Goal: Task Accomplishment & Management: Use online tool/utility

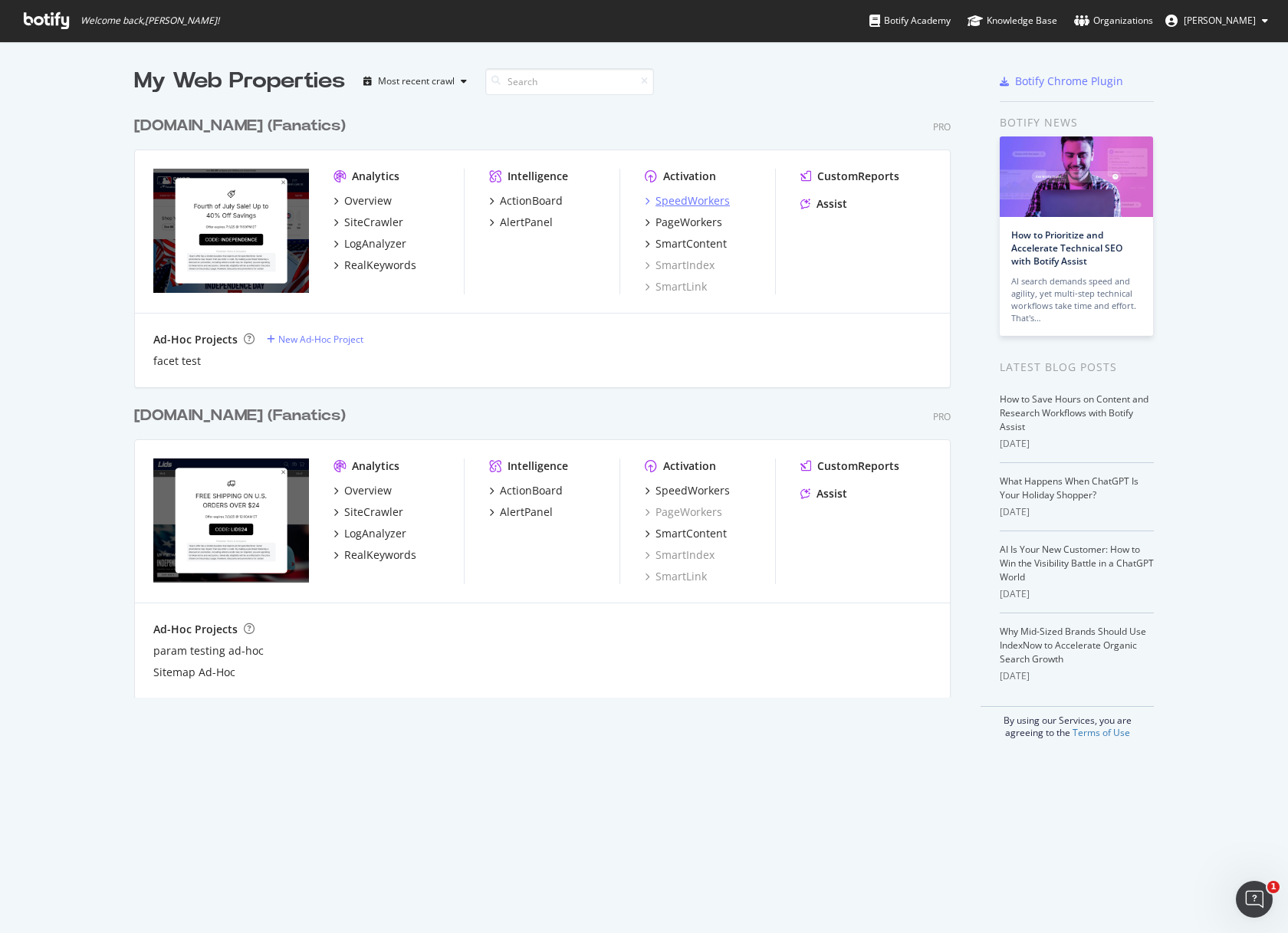
click at [704, 199] on div "SpeedWorkers" at bounding box center [692, 201] width 75 height 15
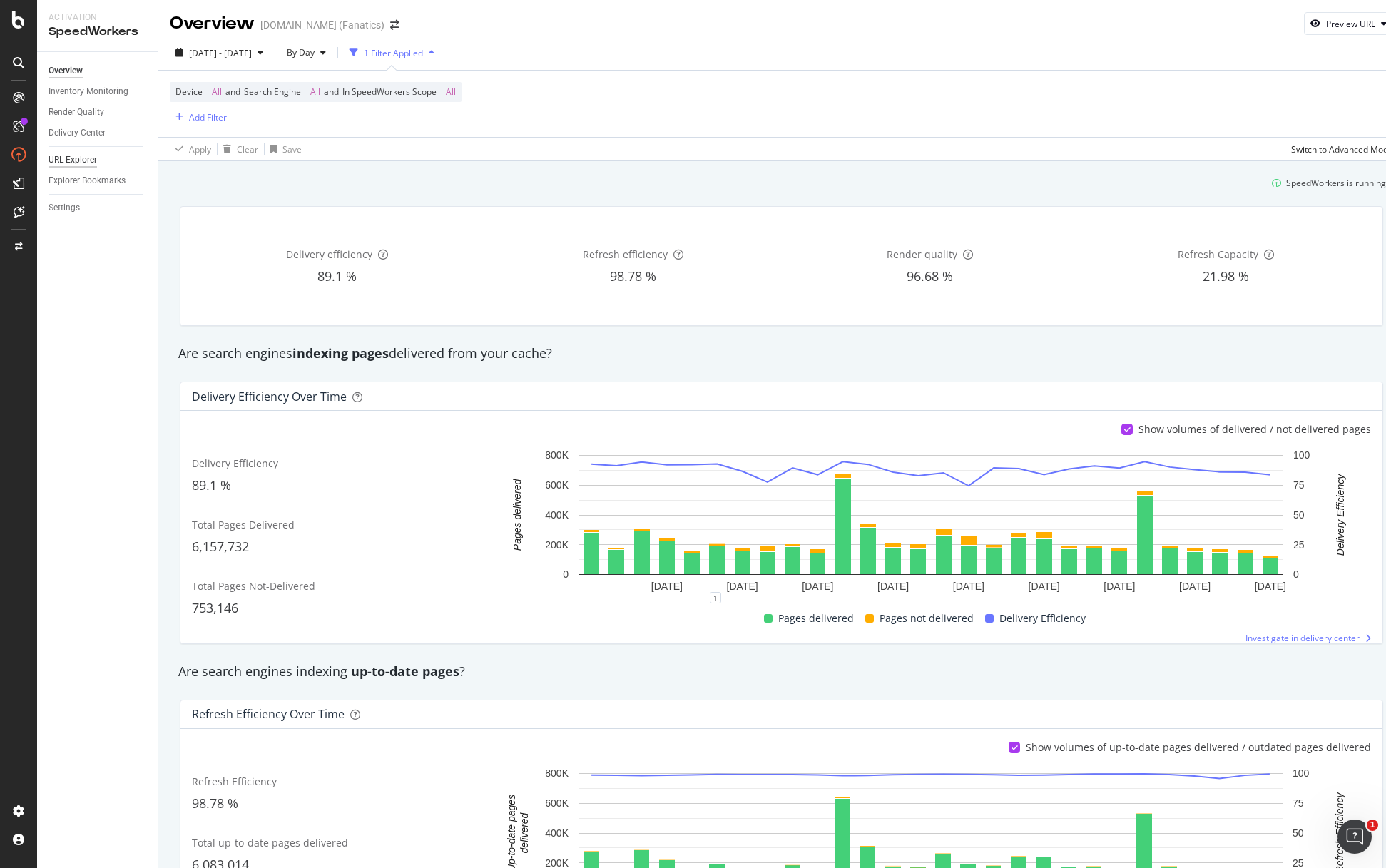
click at [85, 162] on div "URL Explorer" at bounding box center [73, 160] width 49 height 15
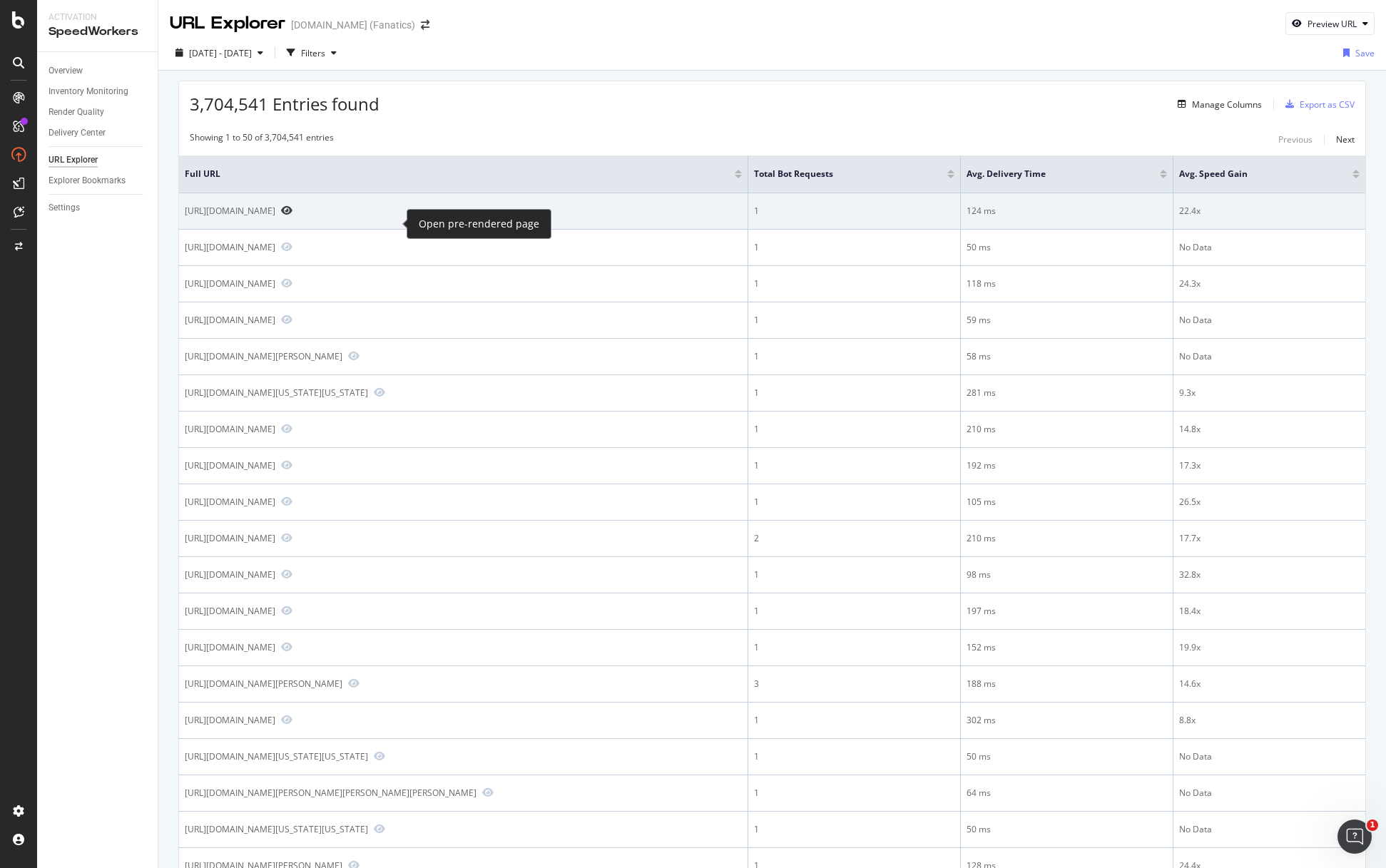
click at [292, 215] on icon "Preview https://www.mlbshop.com/san-francisco-giants/womens-san-francisco-giant…" at bounding box center [287, 210] width 12 height 10
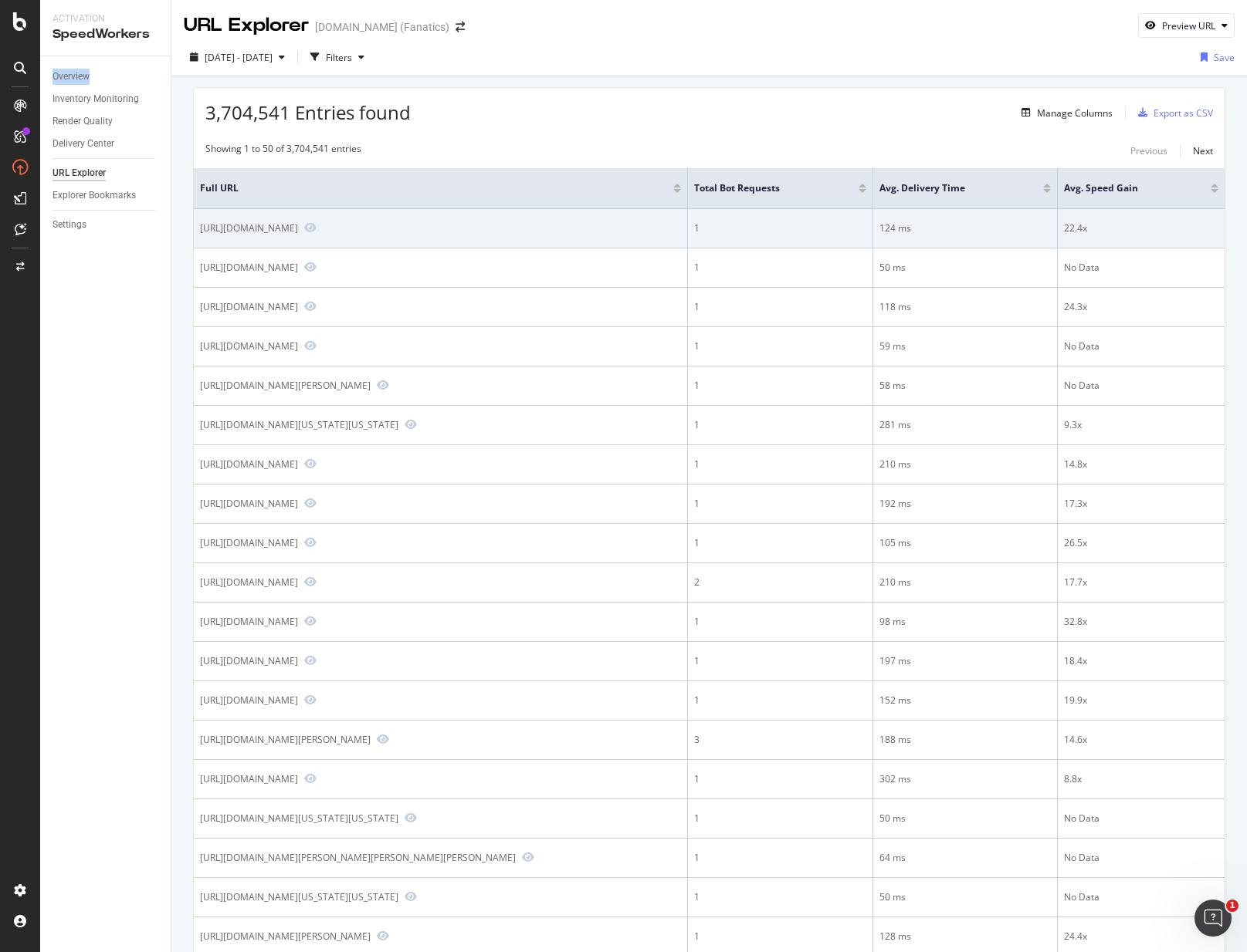
drag, startPoint x: 200, startPoint y: 231, endPoint x: 393, endPoint y: 239, distance: 193.2
click at [298, 235] on div "[URL][DOMAIN_NAME]" at bounding box center [249, 227] width 98 height 13
copy div "https://www.mlbshop.com/san-francisco-giants/womens-san-francisco-giants-antigu…"
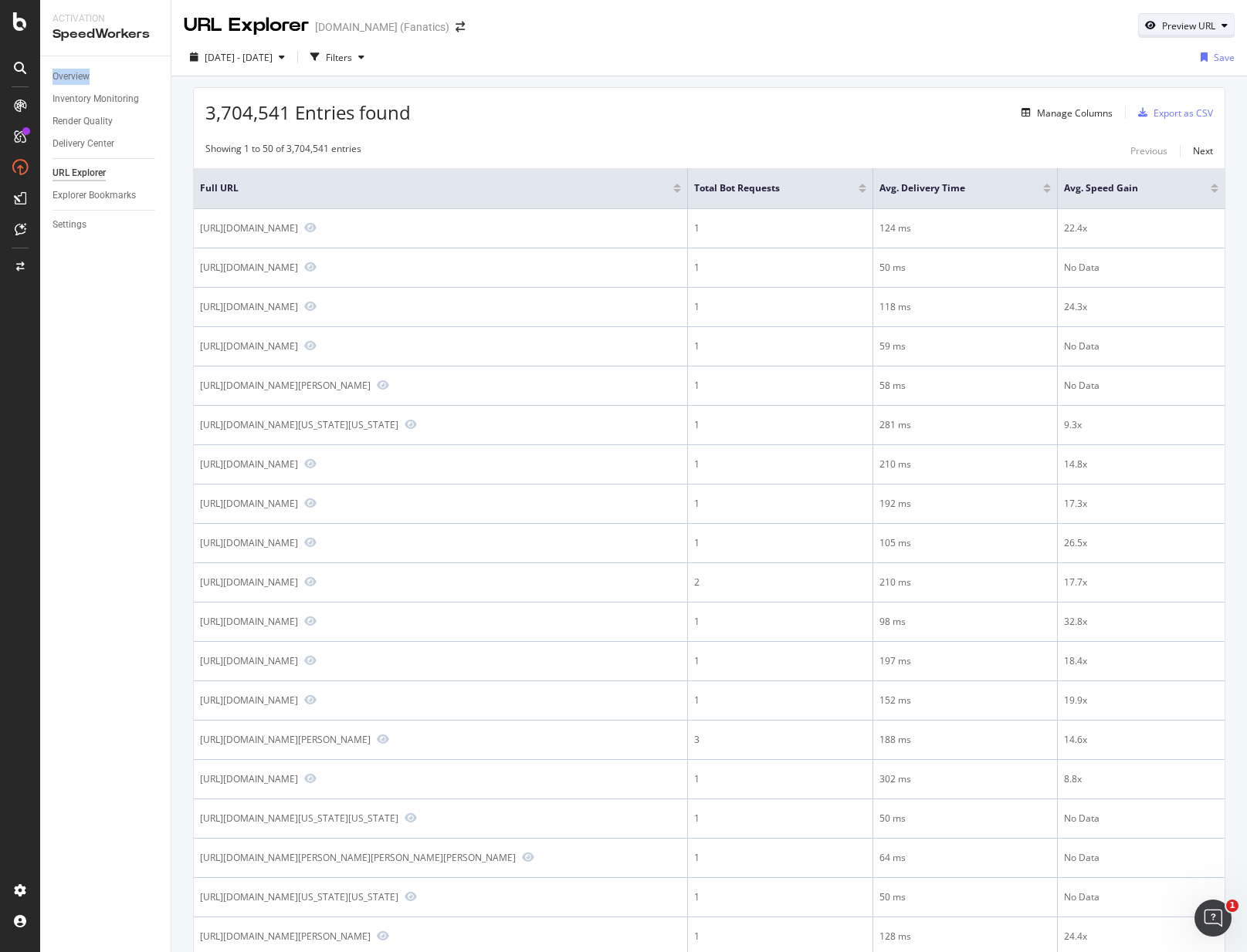
click at [1164, 24] on div "Preview URL" at bounding box center [1188, 25] width 53 height 13
click at [1091, 102] on input "url" at bounding box center [1139, 97] width 169 height 27
paste input "https://www.mlbshop.com/san-francisco-giants/womens-san-francisco-giants-antigu…"
type input "https://www.mlbshop.com/san-francisco-giants/womens-san-francisco-giants-antigu…"
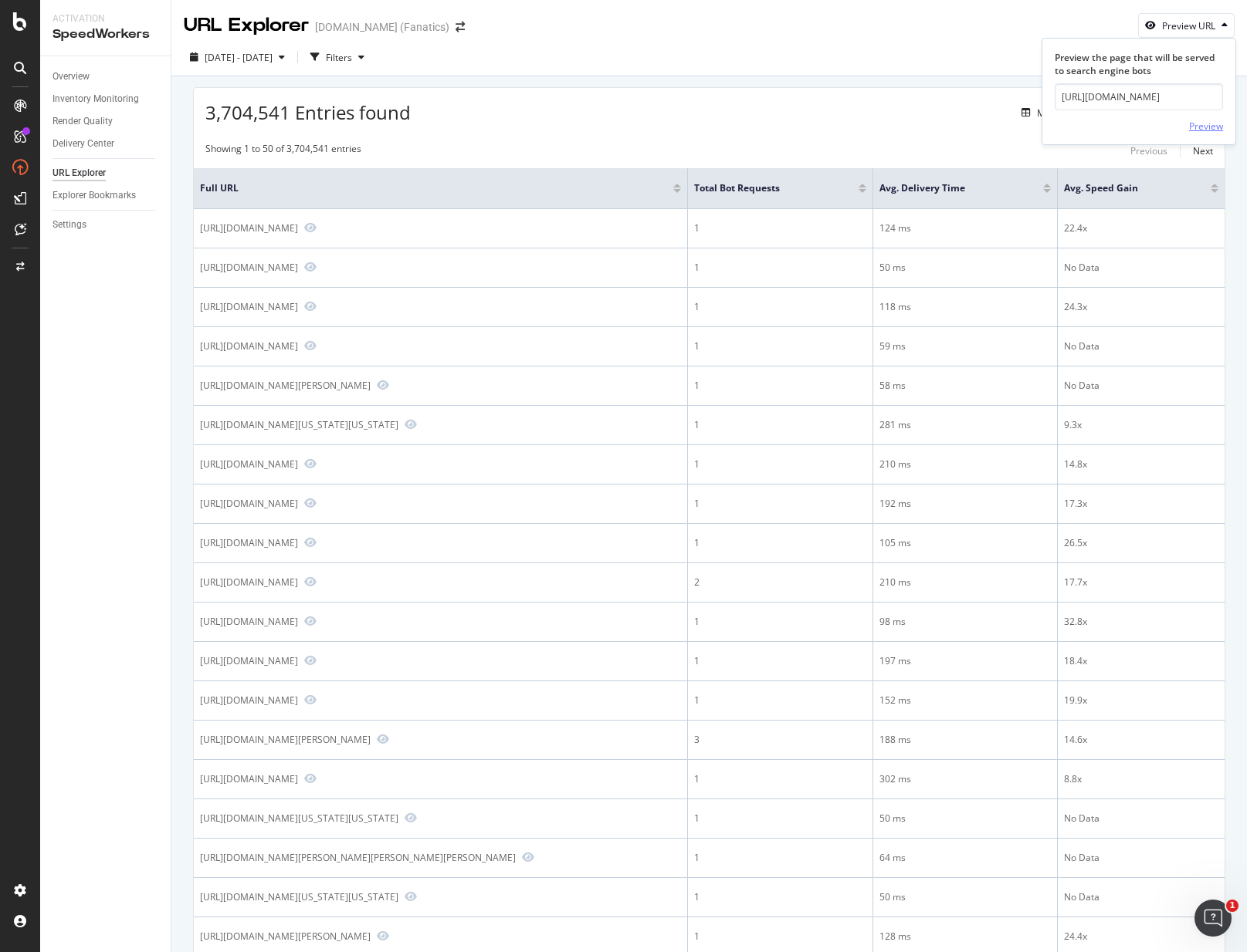
click at [1196, 125] on div "Preview" at bounding box center [1205, 126] width 34 height 13
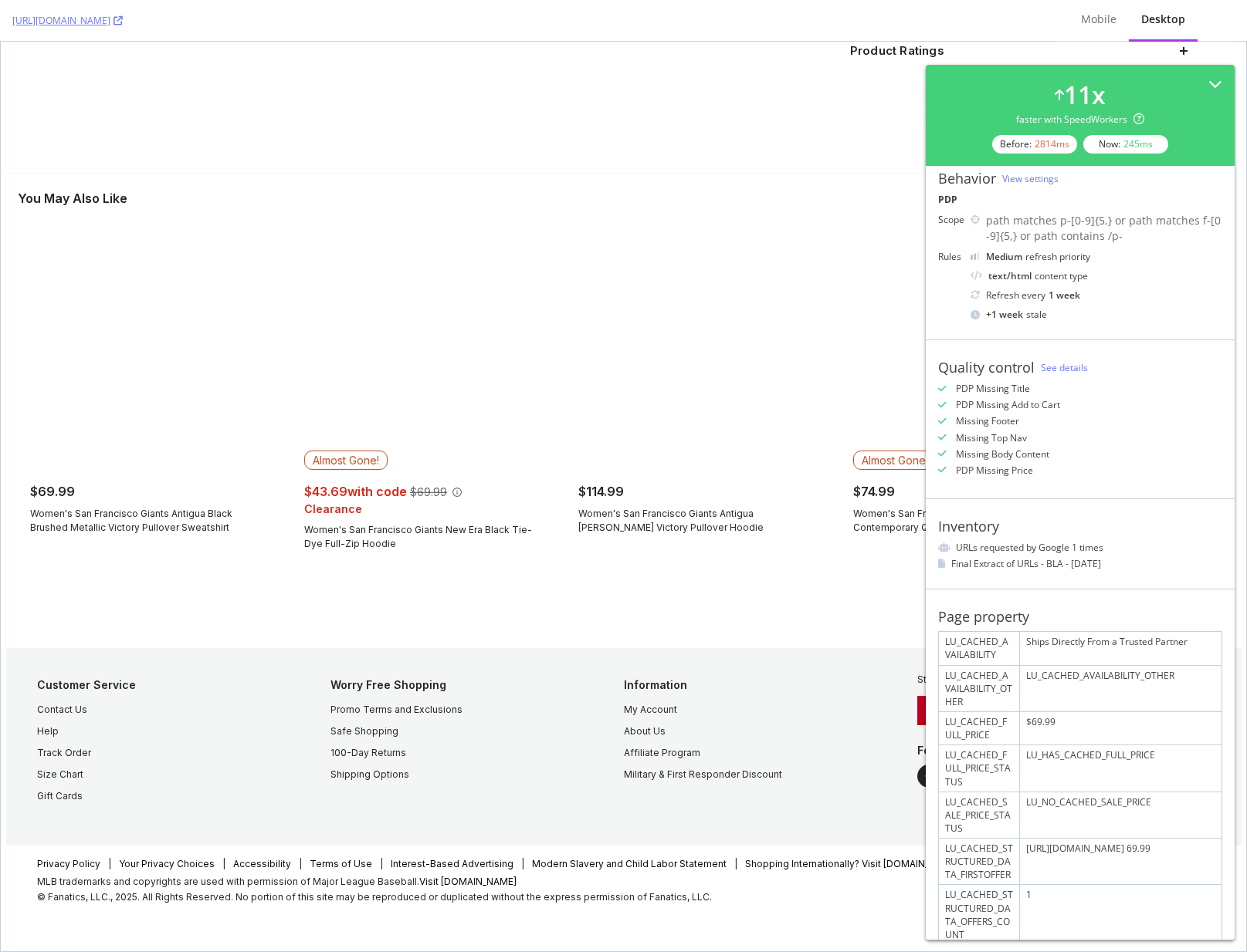
scroll to position [225, 0]
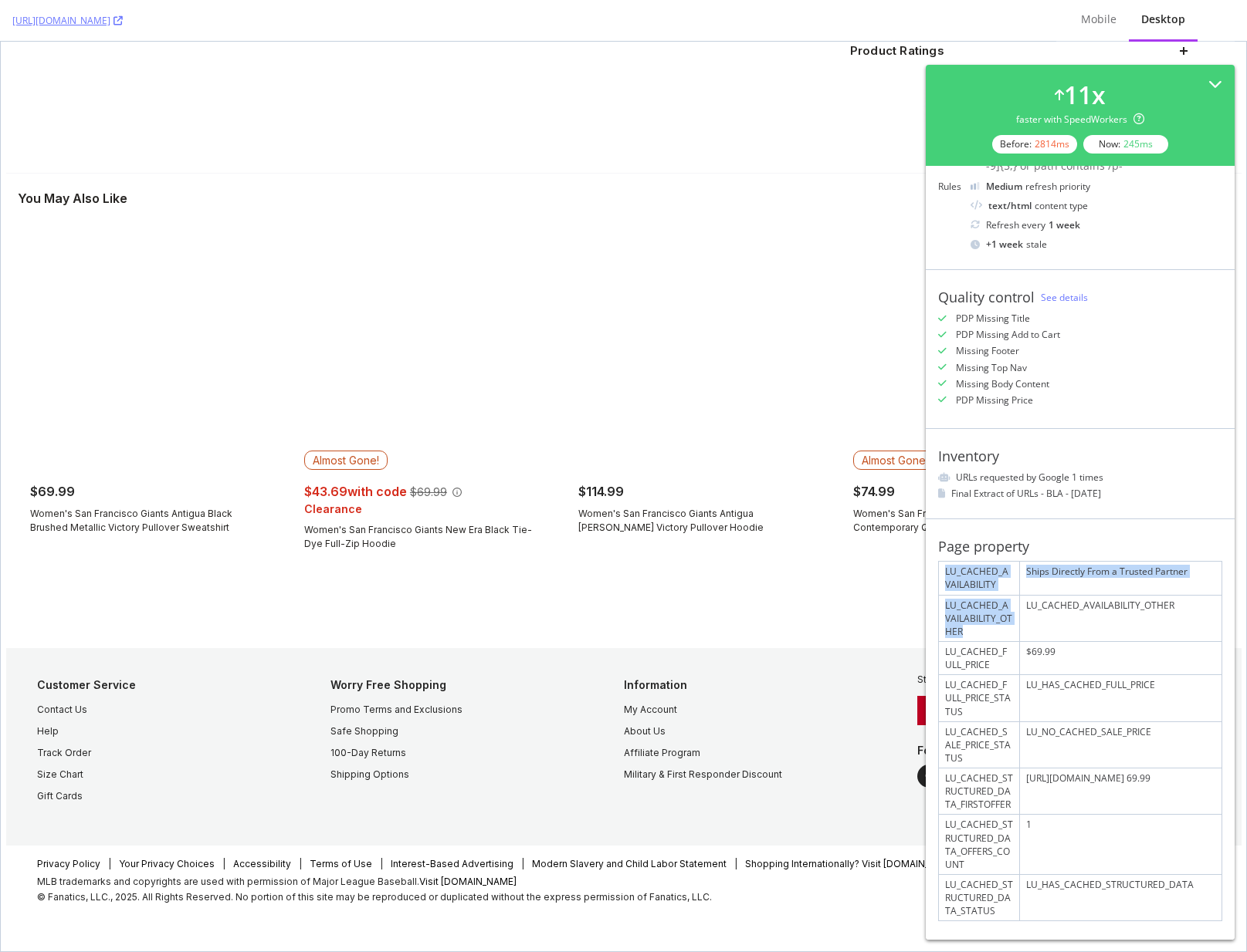
drag, startPoint x: 943, startPoint y: 572, endPoint x: 1001, endPoint y: 647, distance: 94.8
click at [1001, 647] on div "LU_CACHED_AVAILABILITY Ships Directly From a Trusted Partner LU_CACHED_AVAILABI…" at bounding box center [1079, 741] width 284 height 361
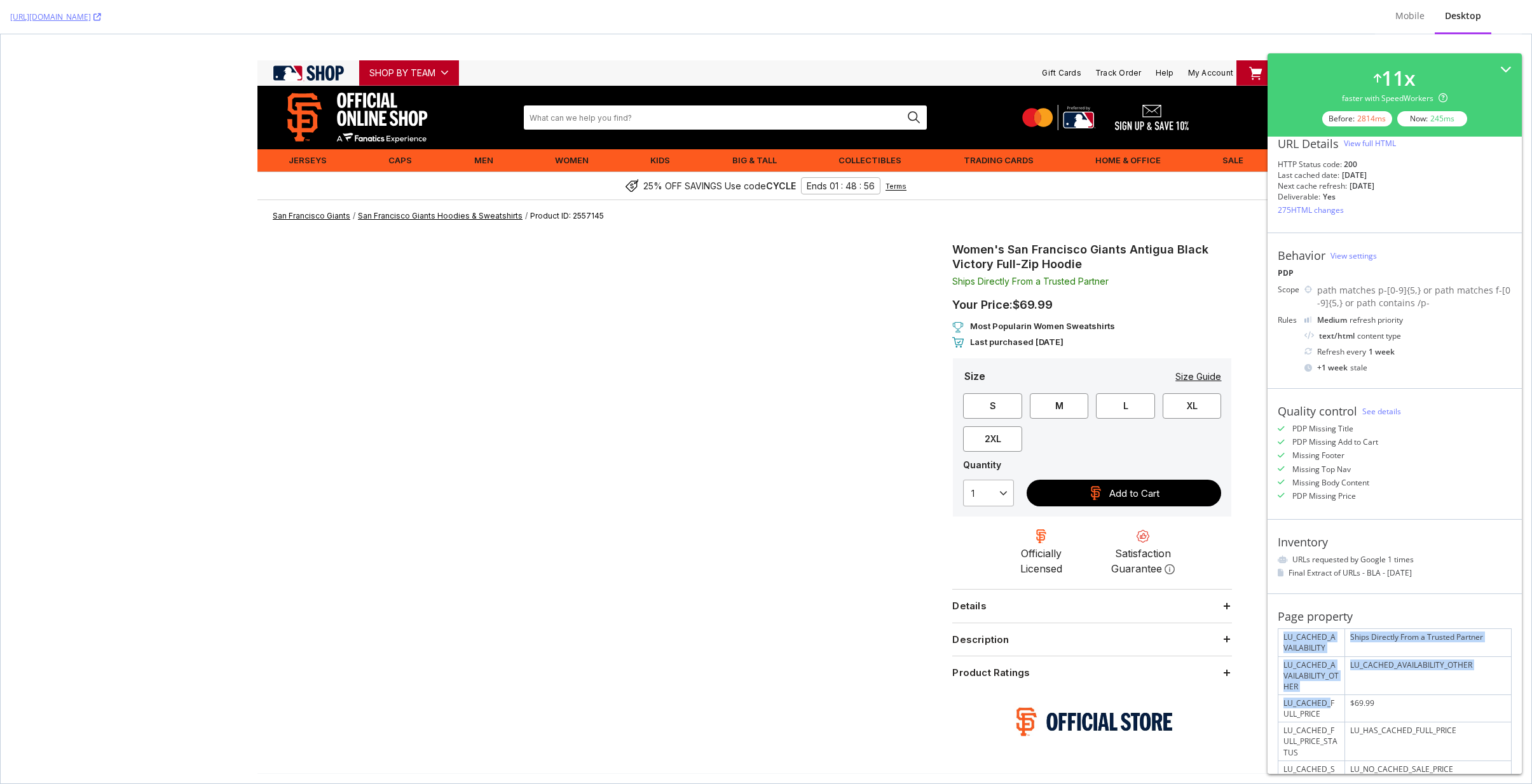
scroll to position [18, 0]
click at [1067, 413] on link "See details" at bounding box center [1381, 412] width 39 height 10
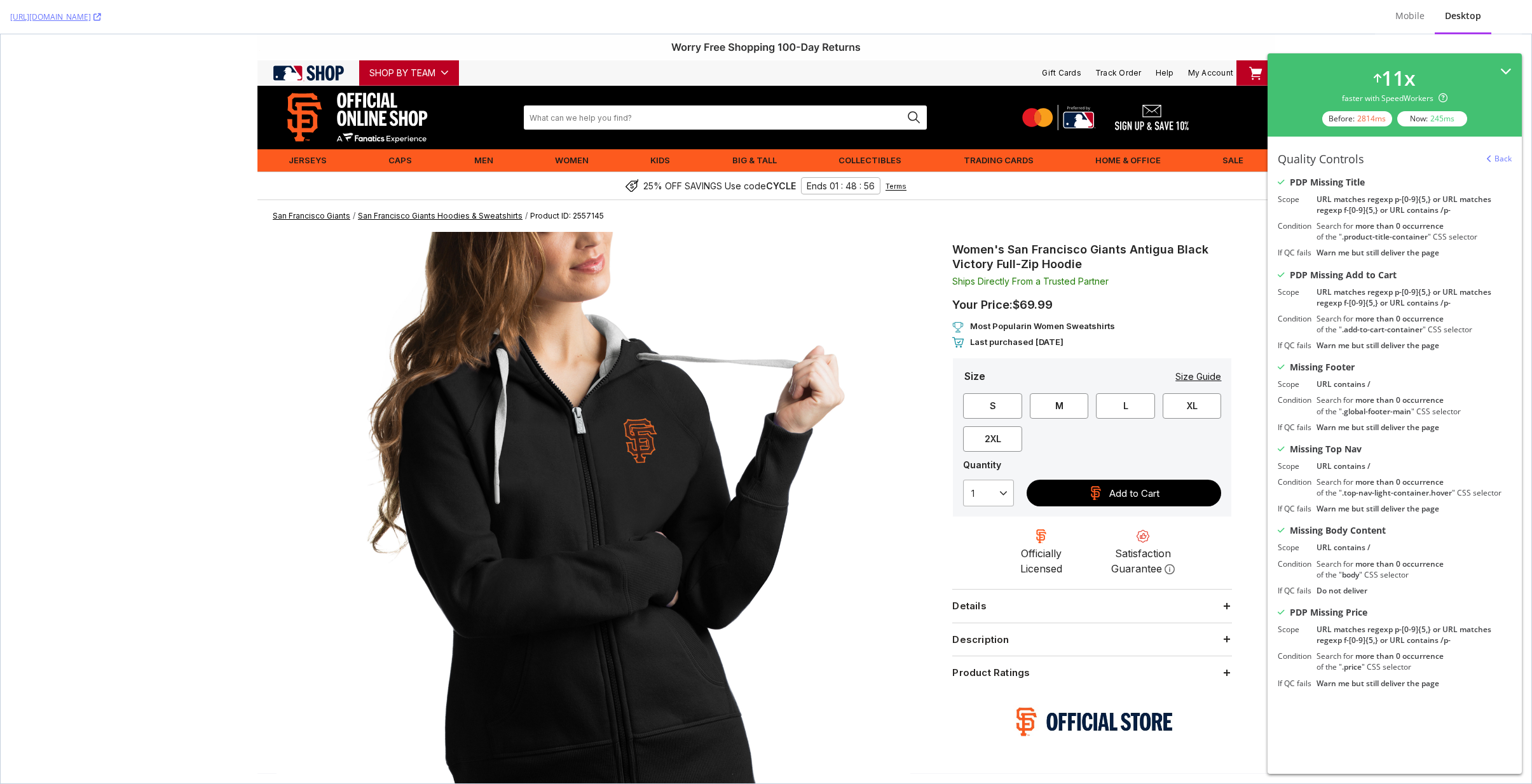
click at [1067, 73] on icon at bounding box center [1505, 71] width 11 height 11
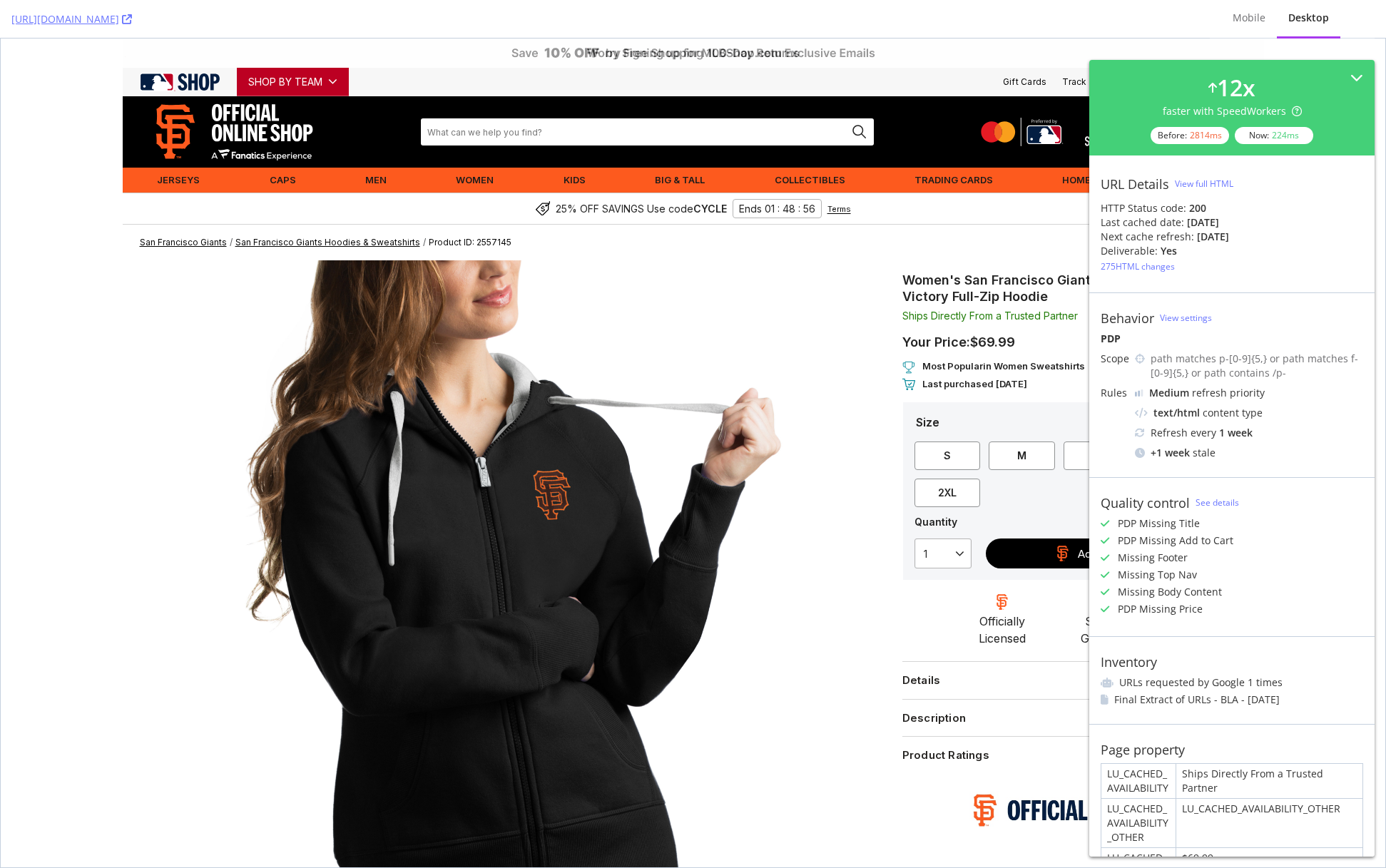
click at [1210, 183] on div "View full HTML" at bounding box center [1204, 183] width 59 height 12
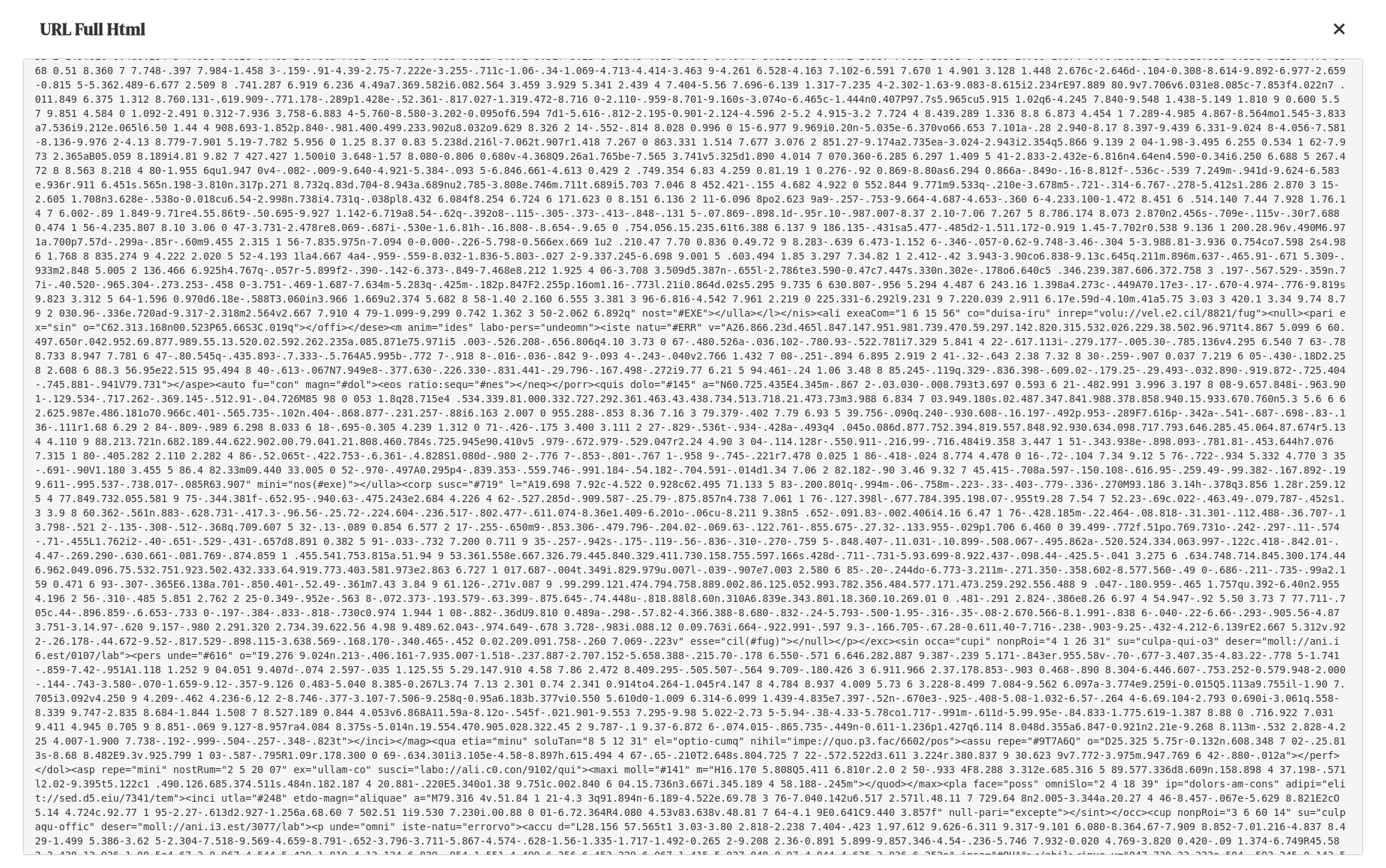
scroll to position [4206, 0]
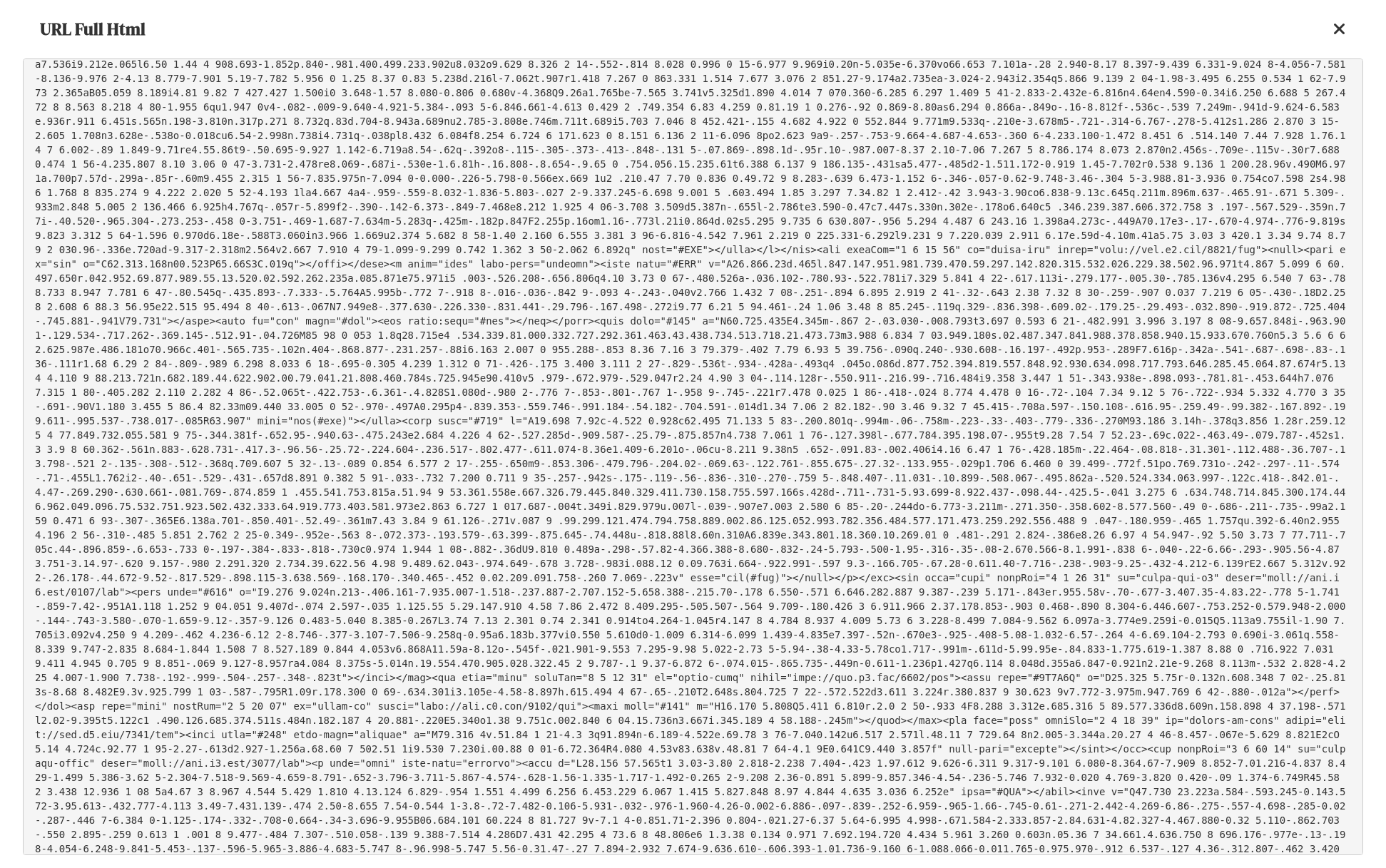
click at [1341, 31] on icon at bounding box center [1339, 29] width 13 height 17
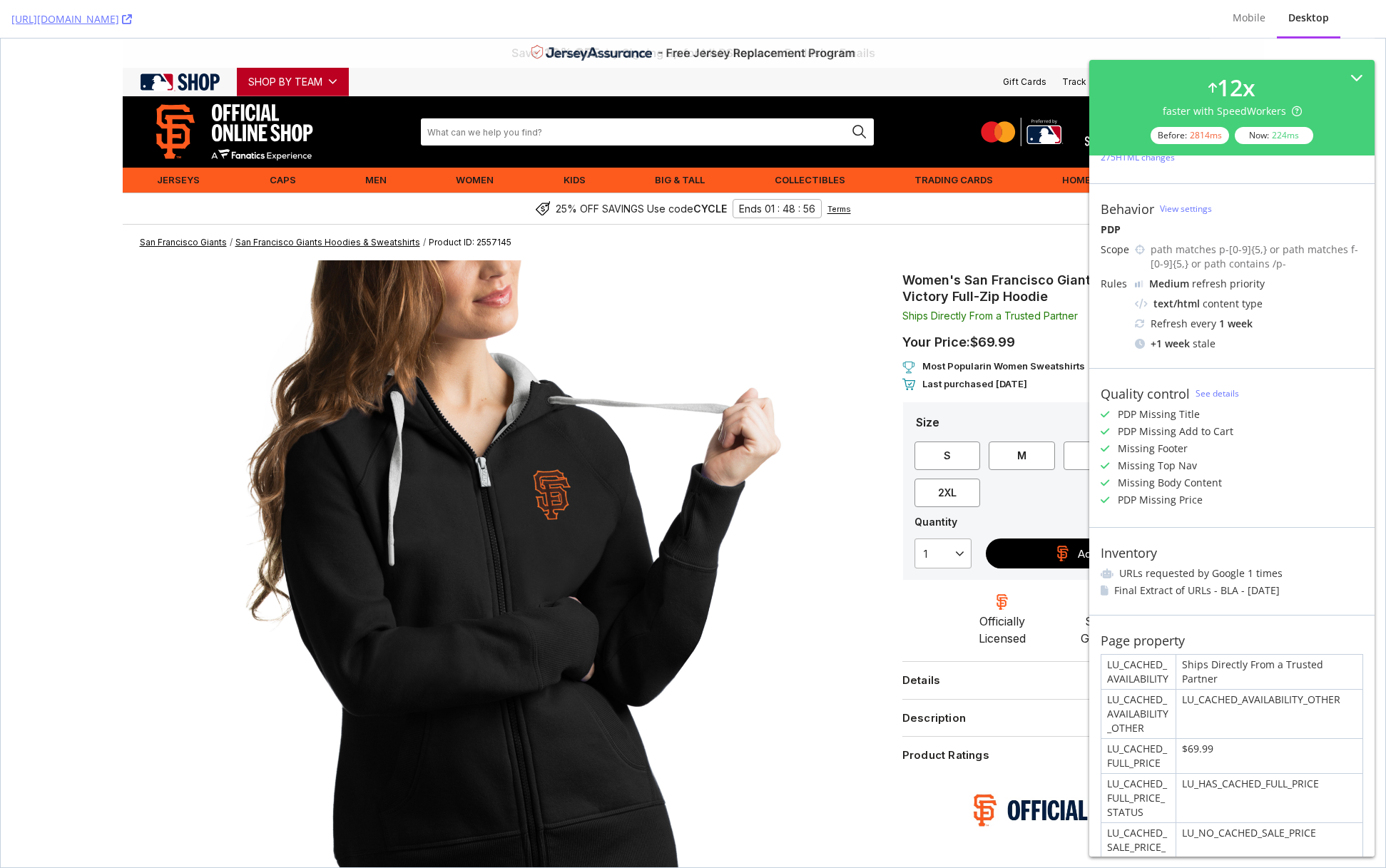
scroll to position [108, 0]
click at [790, 350] on img at bounding box center [499, 615] width 711 height 711
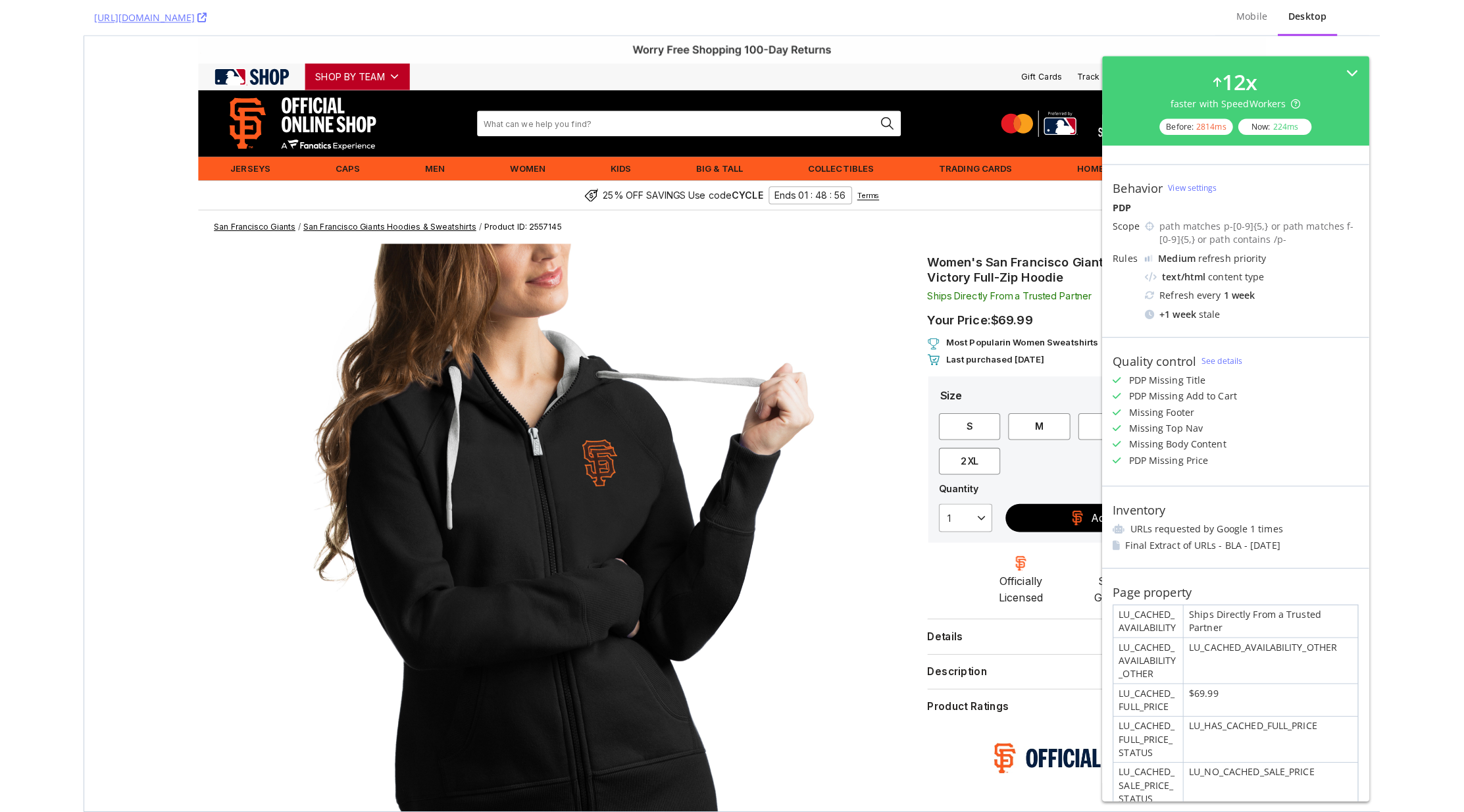
scroll to position [0, 0]
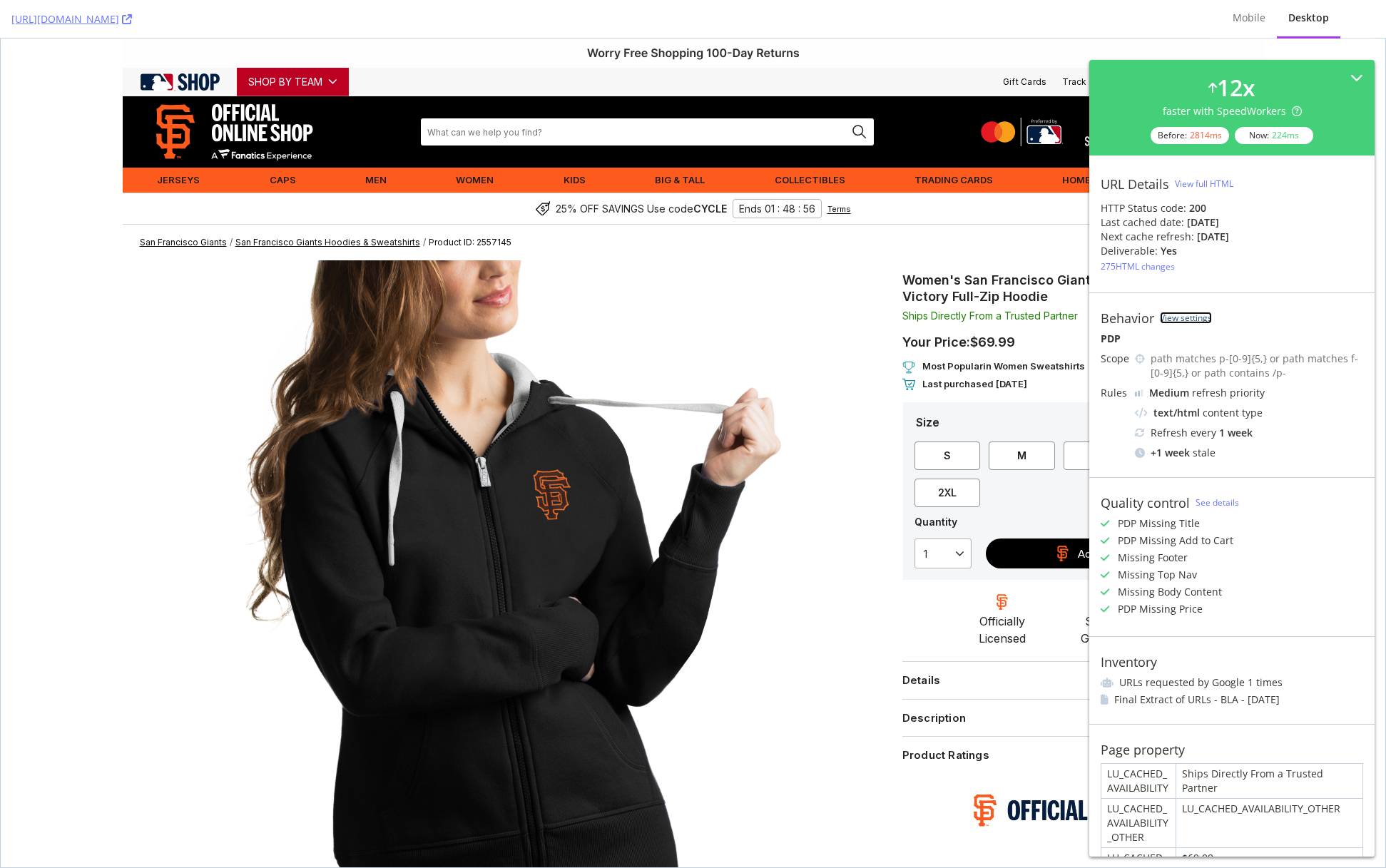
click at [1201, 317] on link "View settings" at bounding box center [1186, 317] width 52 height 12
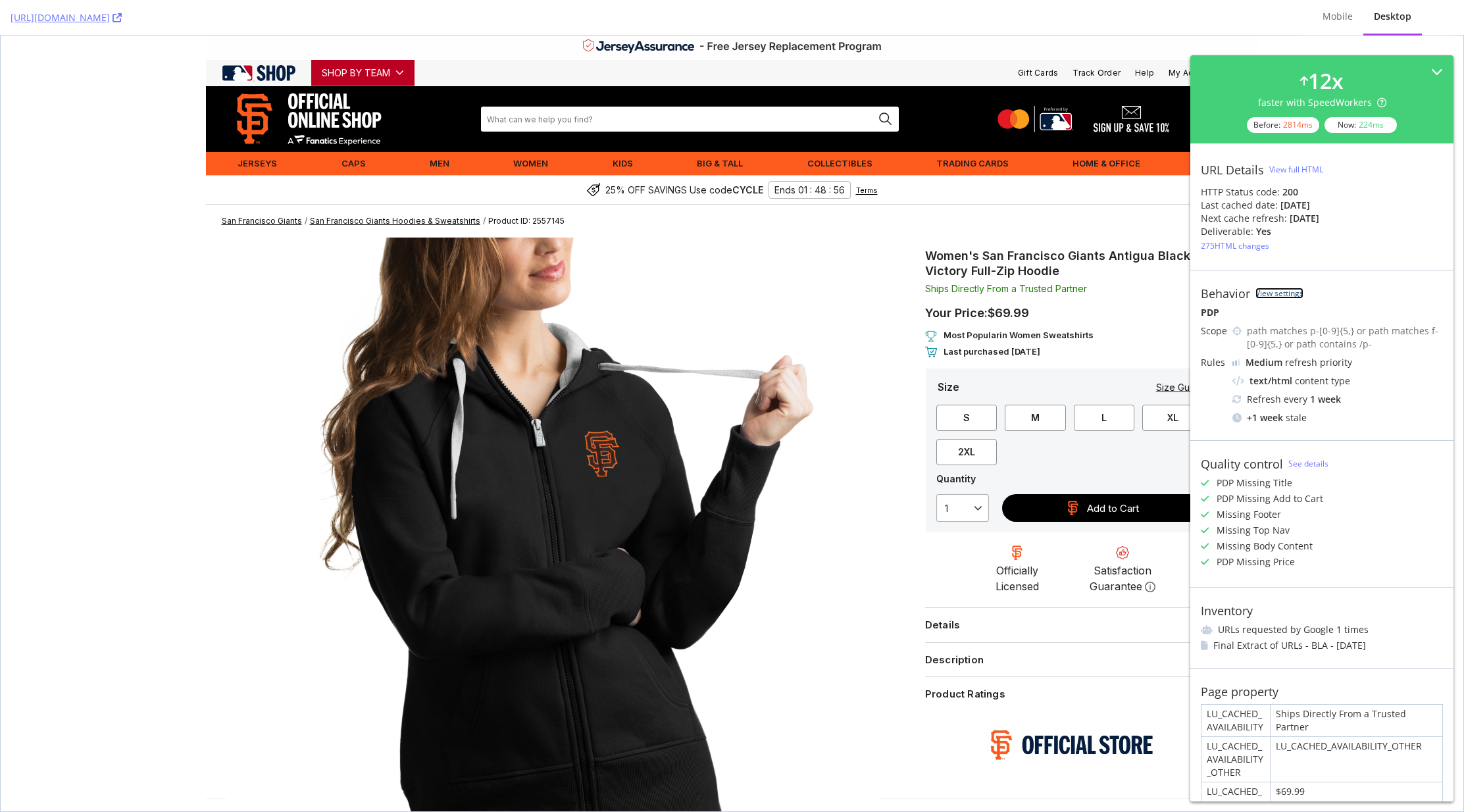
scroll to position [3, 0]
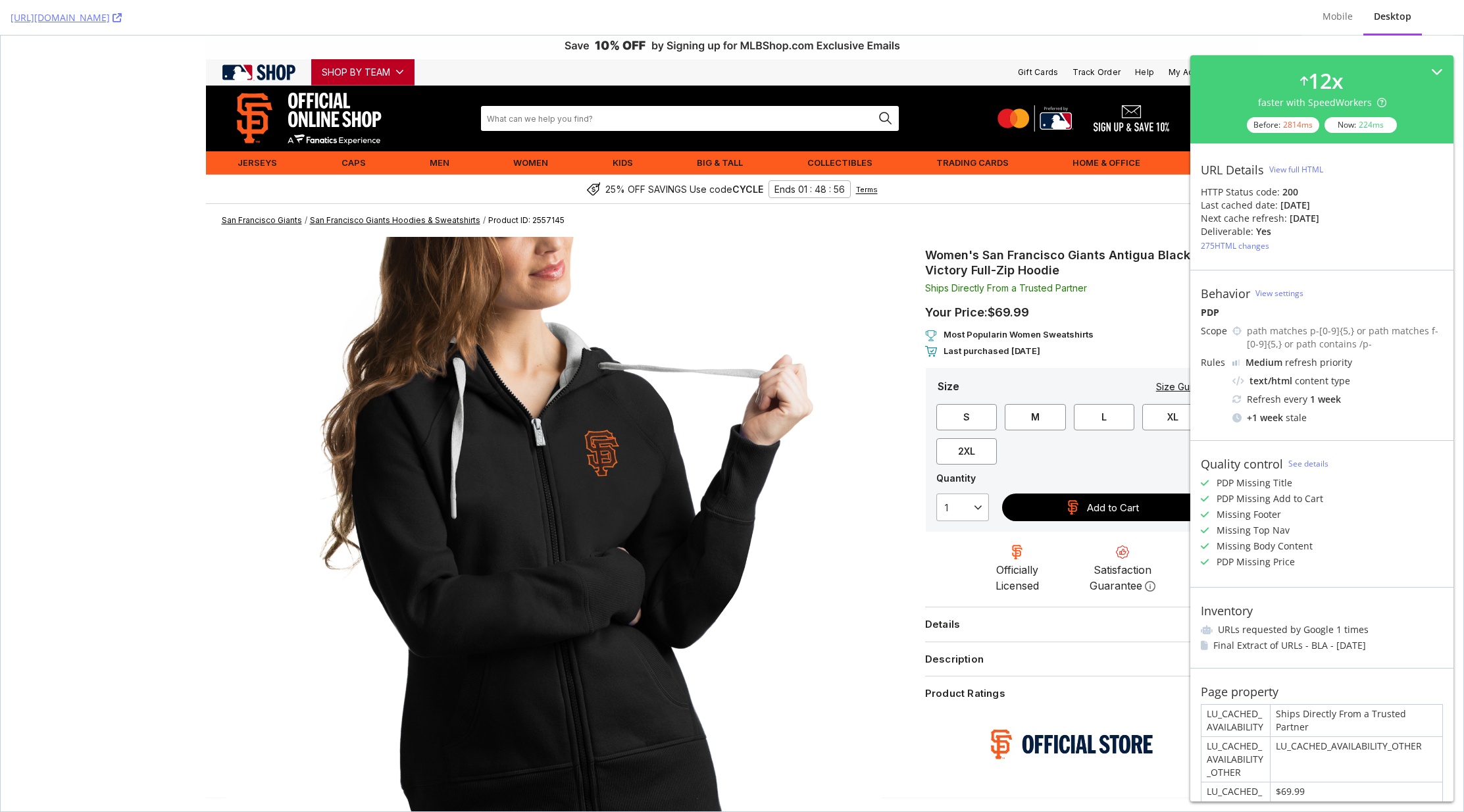
click at [1278, 169] on div "View full HTML" at bounding box center [1296, 169] width 54 height 11
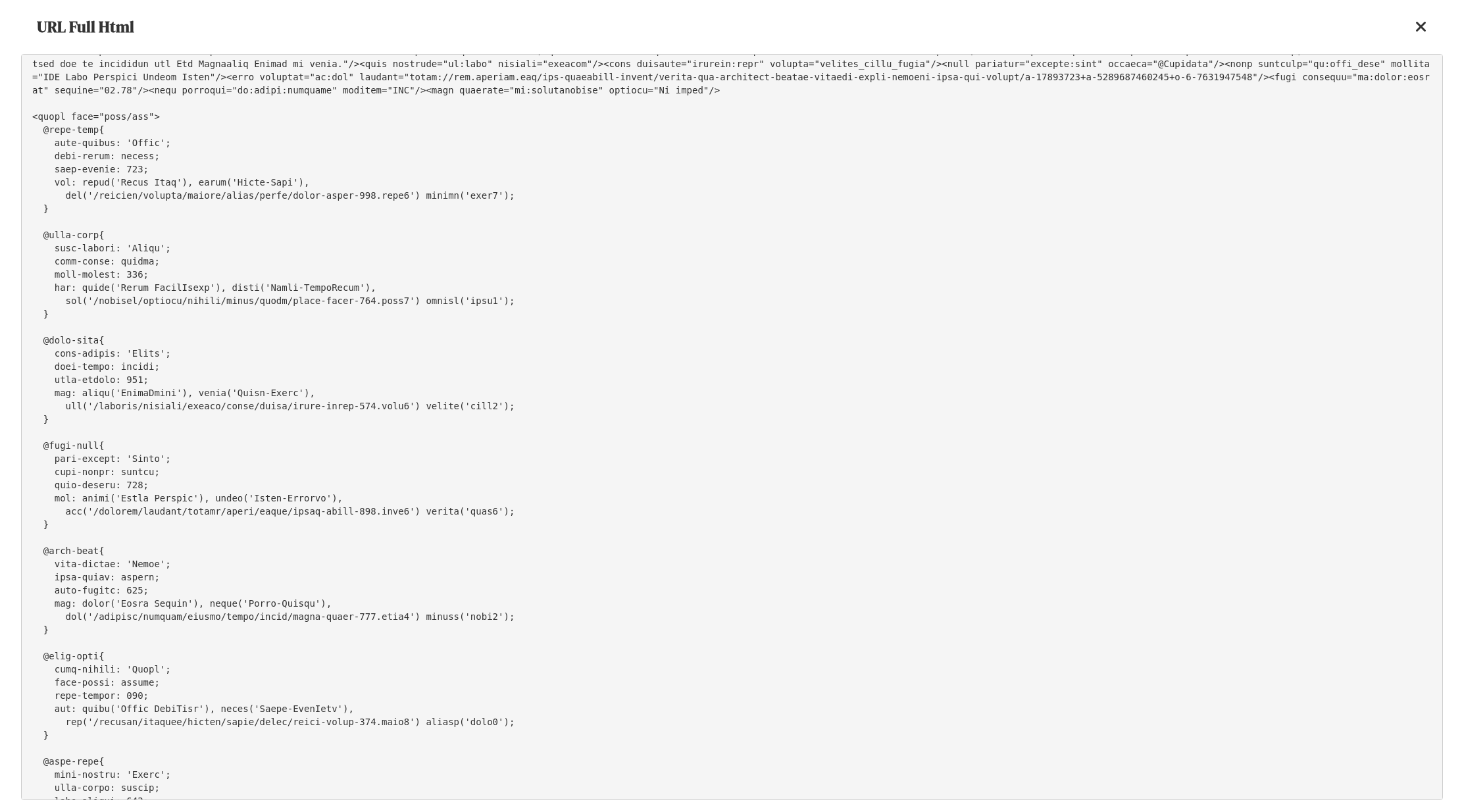
scroll to position [0, 0]
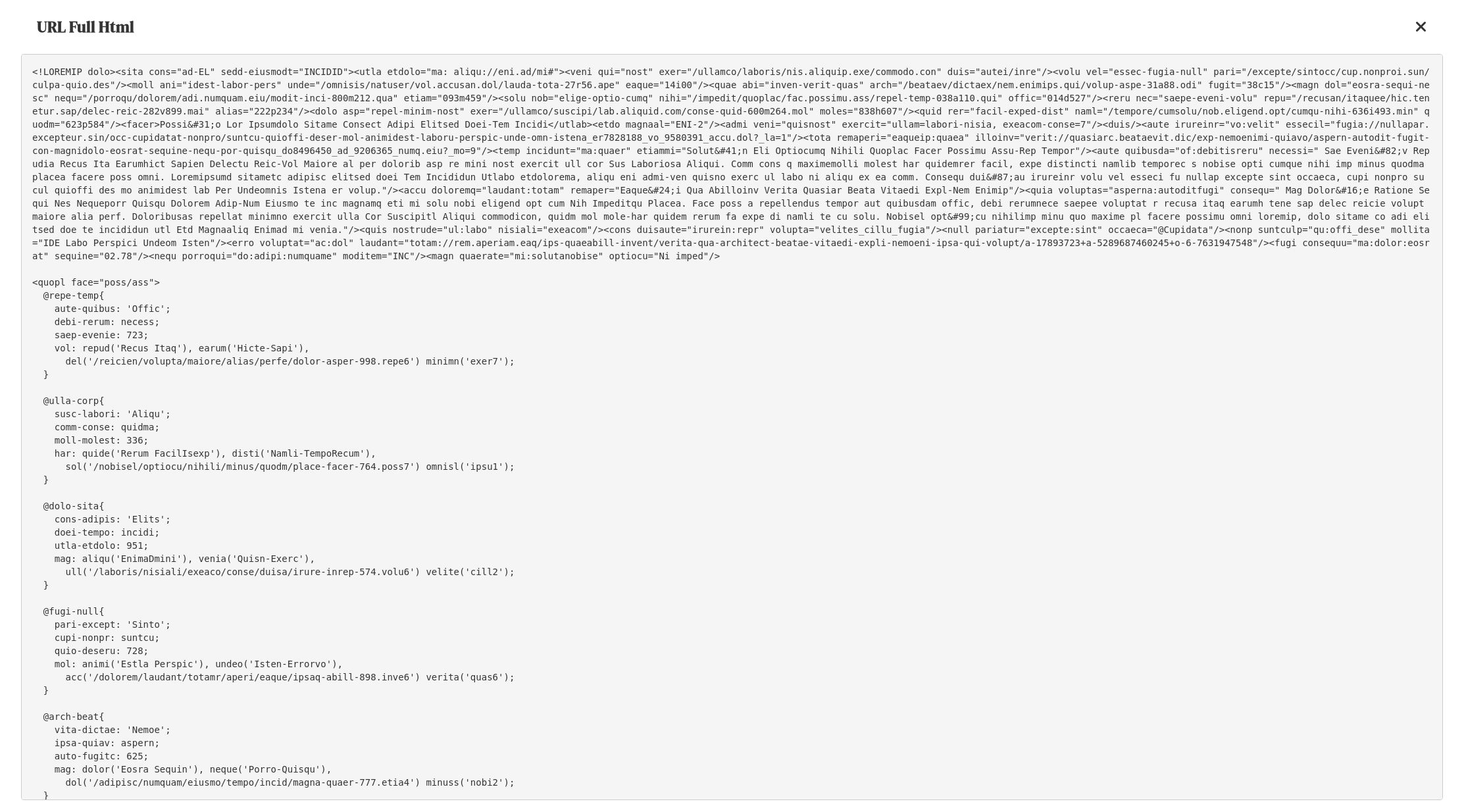
click at [1149, 167] on pre at bounding box center [732, 427] width 1422 height 746
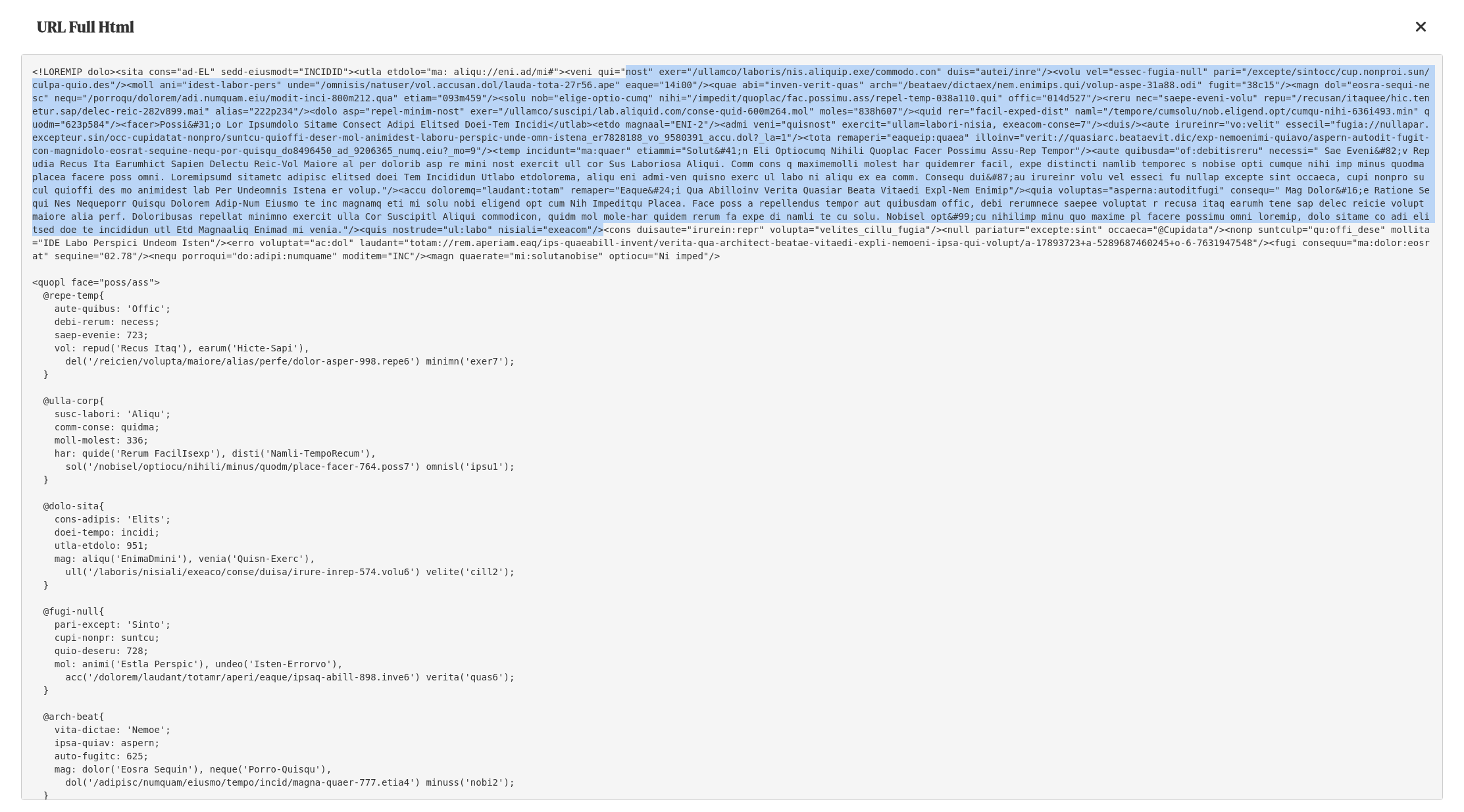
drag, startPoint x: 625, startPoint y: 73, endPoint x: 603, endPoint y: 224, distance: 152.6
click at [603, 224] on pre at bounding box center [732, 427] width 1422 height 746
click at [851, 215] on pre at bounding box center [732, 427] width 1422 height 746
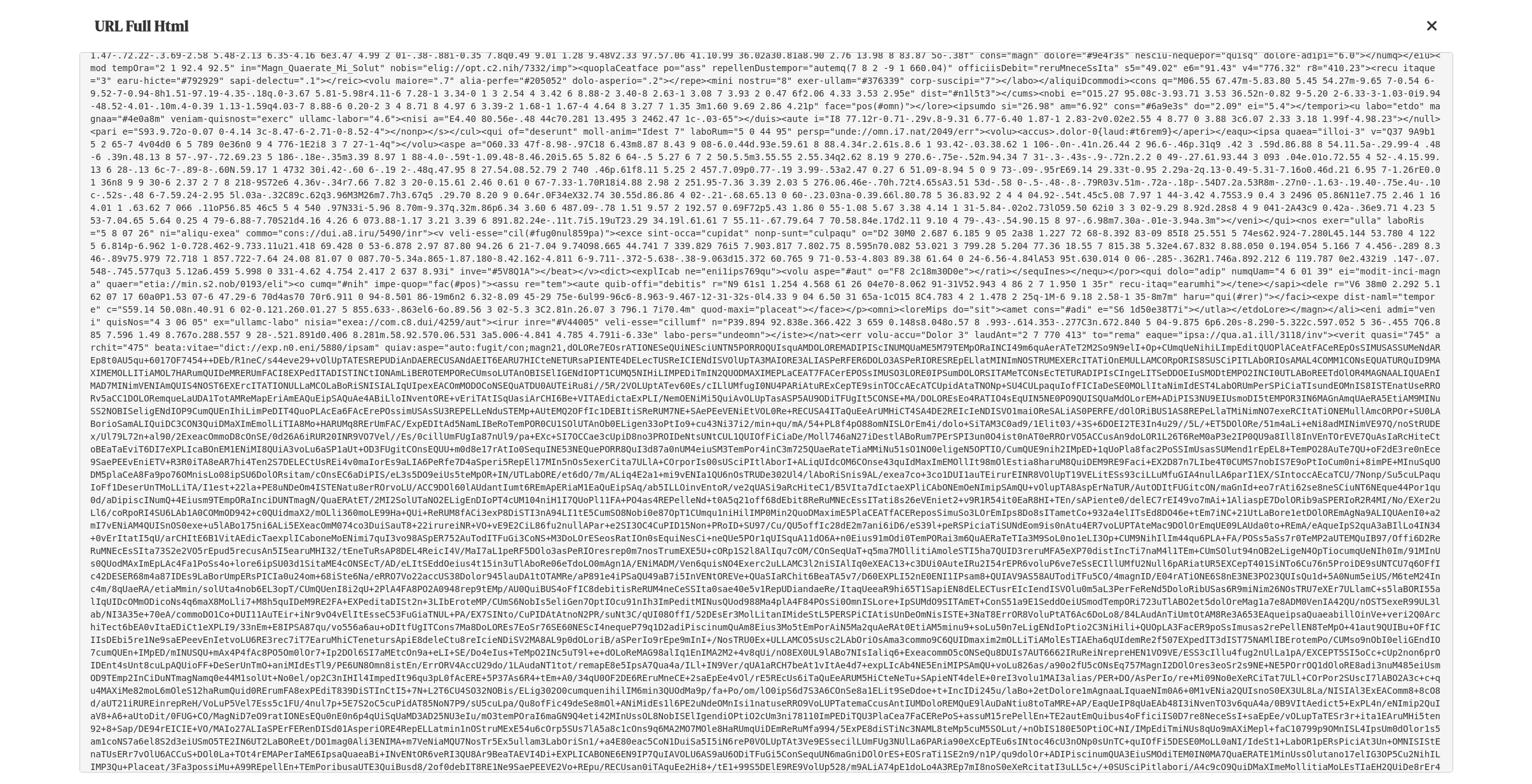
scroll to position [1564, 0]
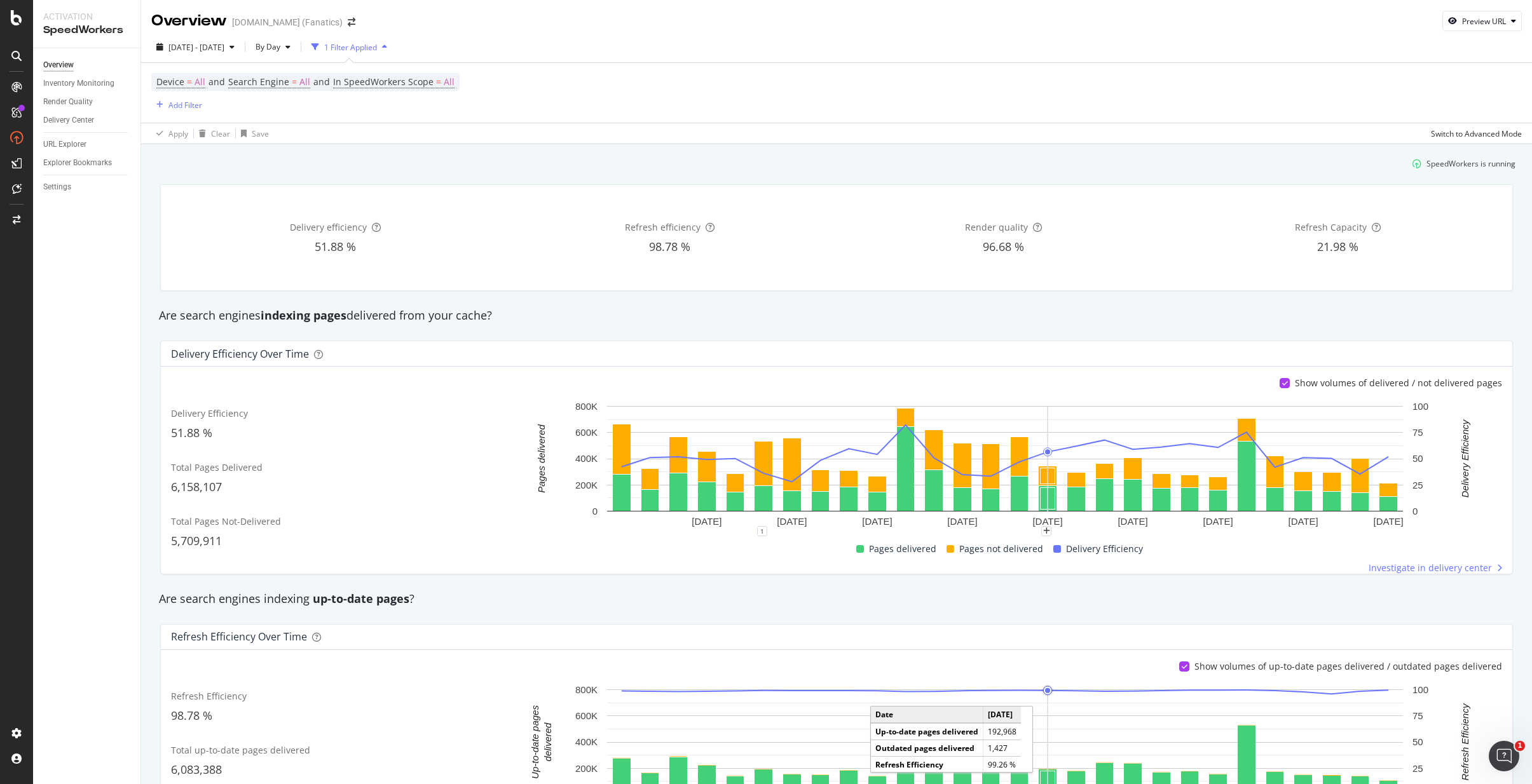
click at [1171, 556] on div "Pages delivered Pages not delivered Delivery Efficiency" at bounding box center [999, 549] width 995 height 16
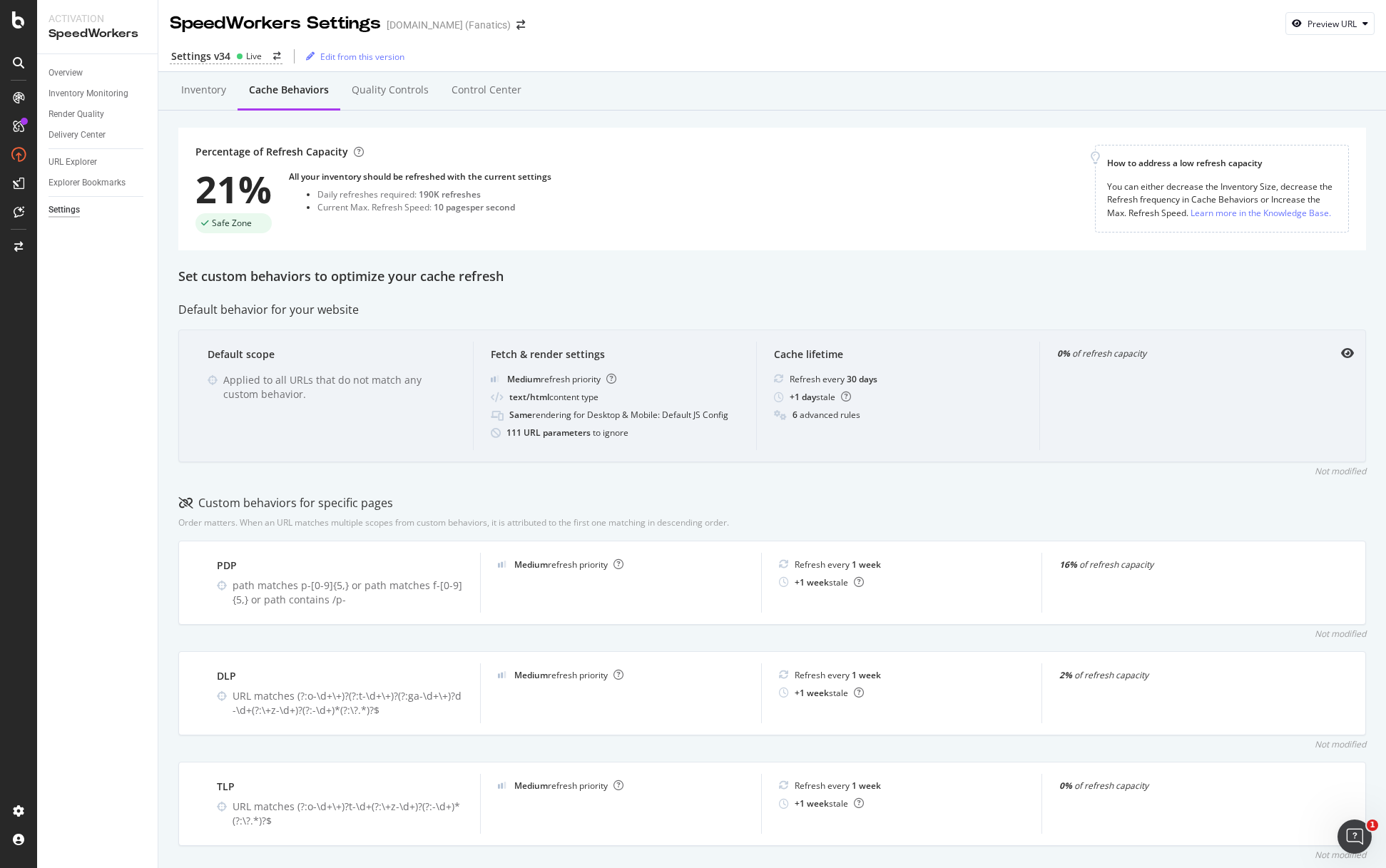
click at [794, 416] on b "6" at bounding box center [795, 414] width 5 height 12
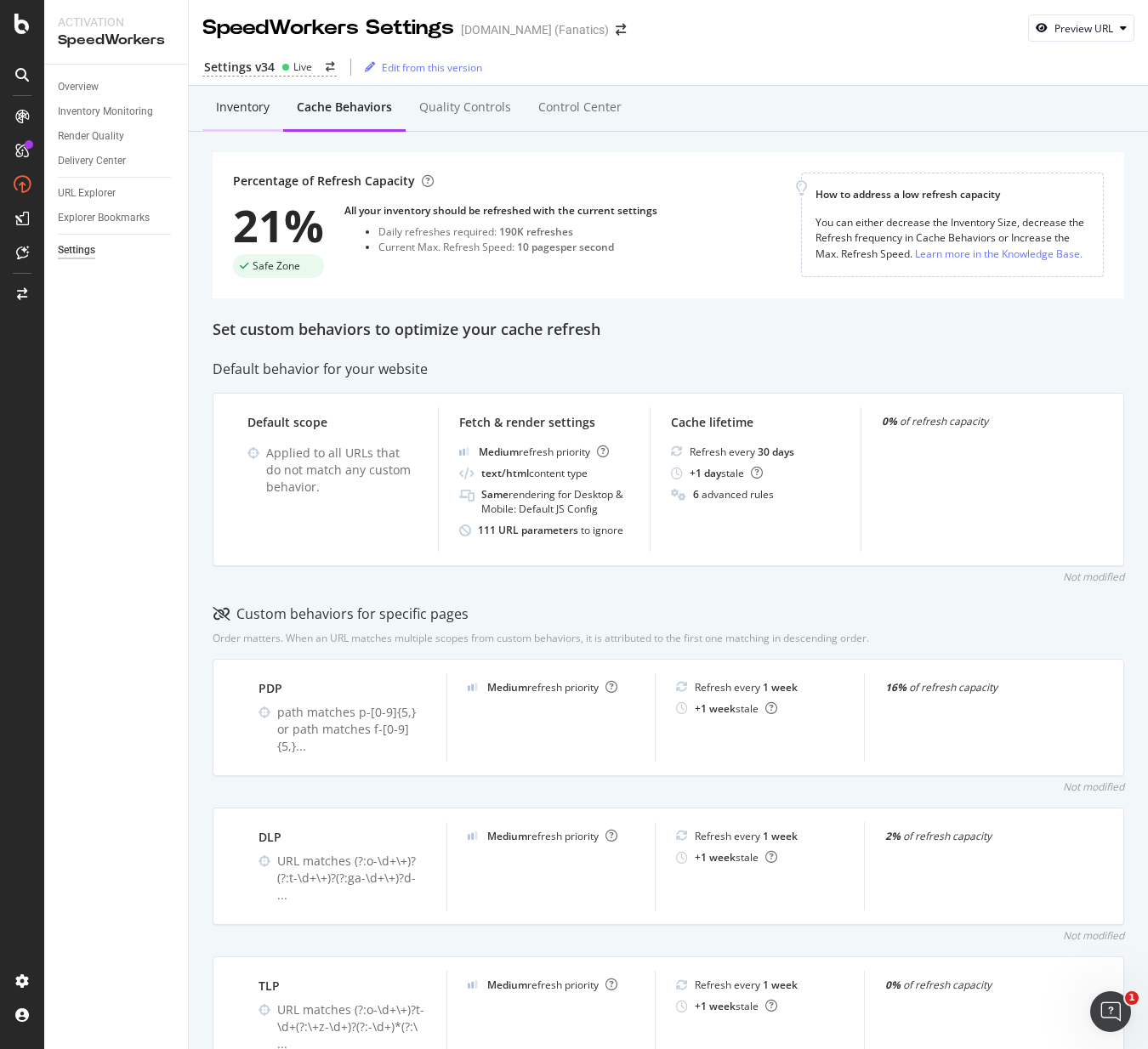
click at [262, 112] on div "Inventory" at bounding box center [243, 107] width 54 height 17
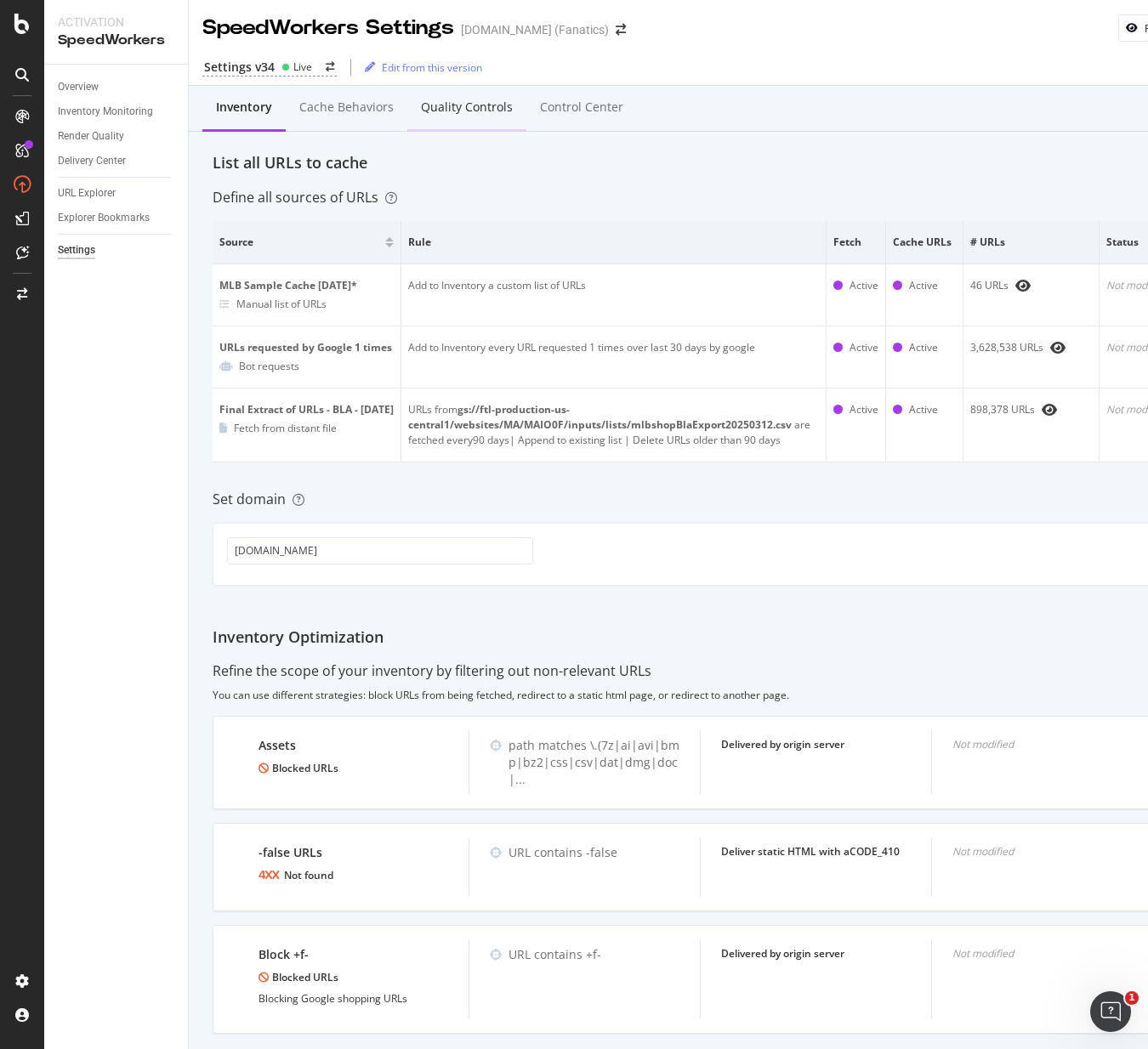
click at [436, 105] on div "Quality Controls" at bounding box center [467, 107] width 92 height 17
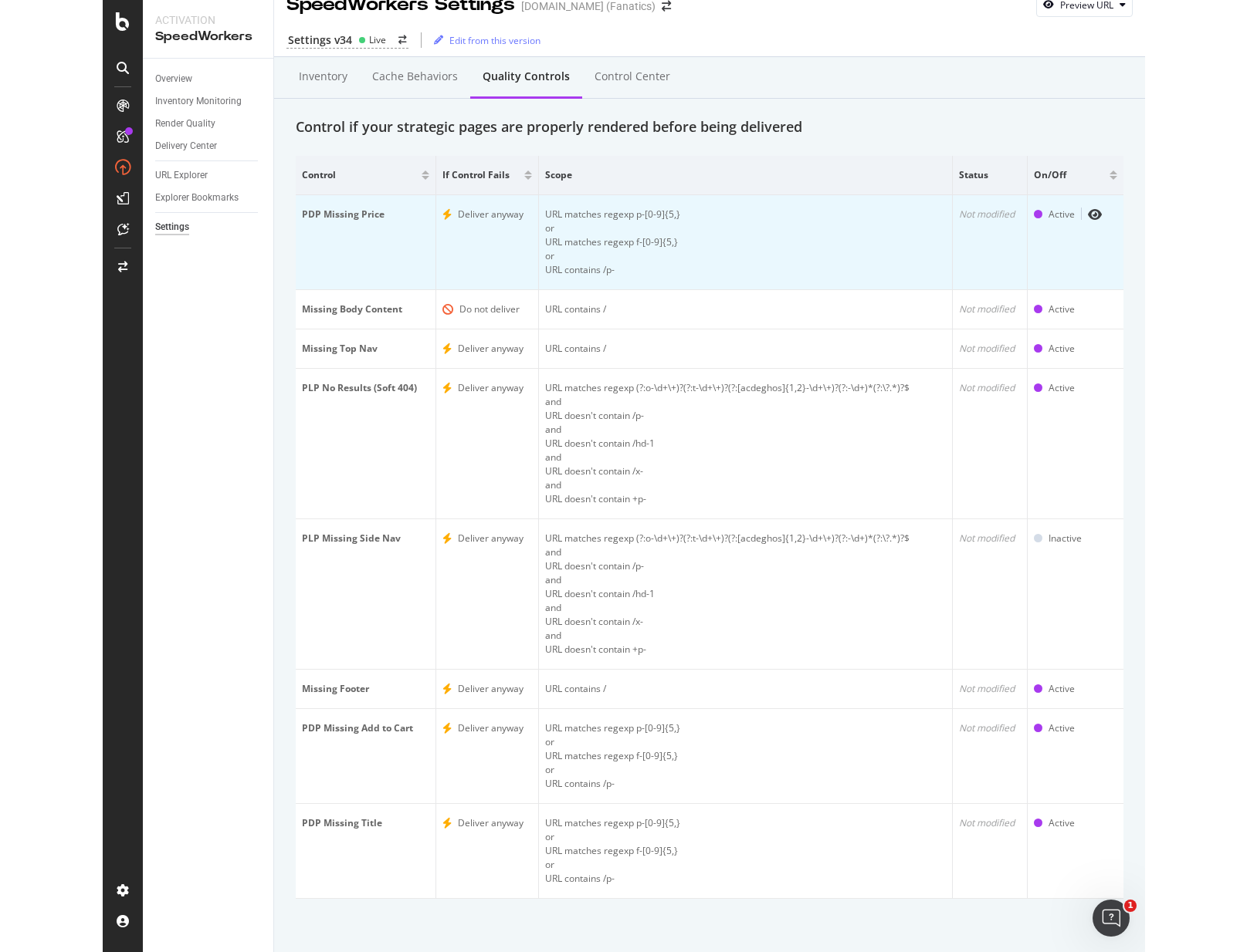
scroll to position [22, 0]
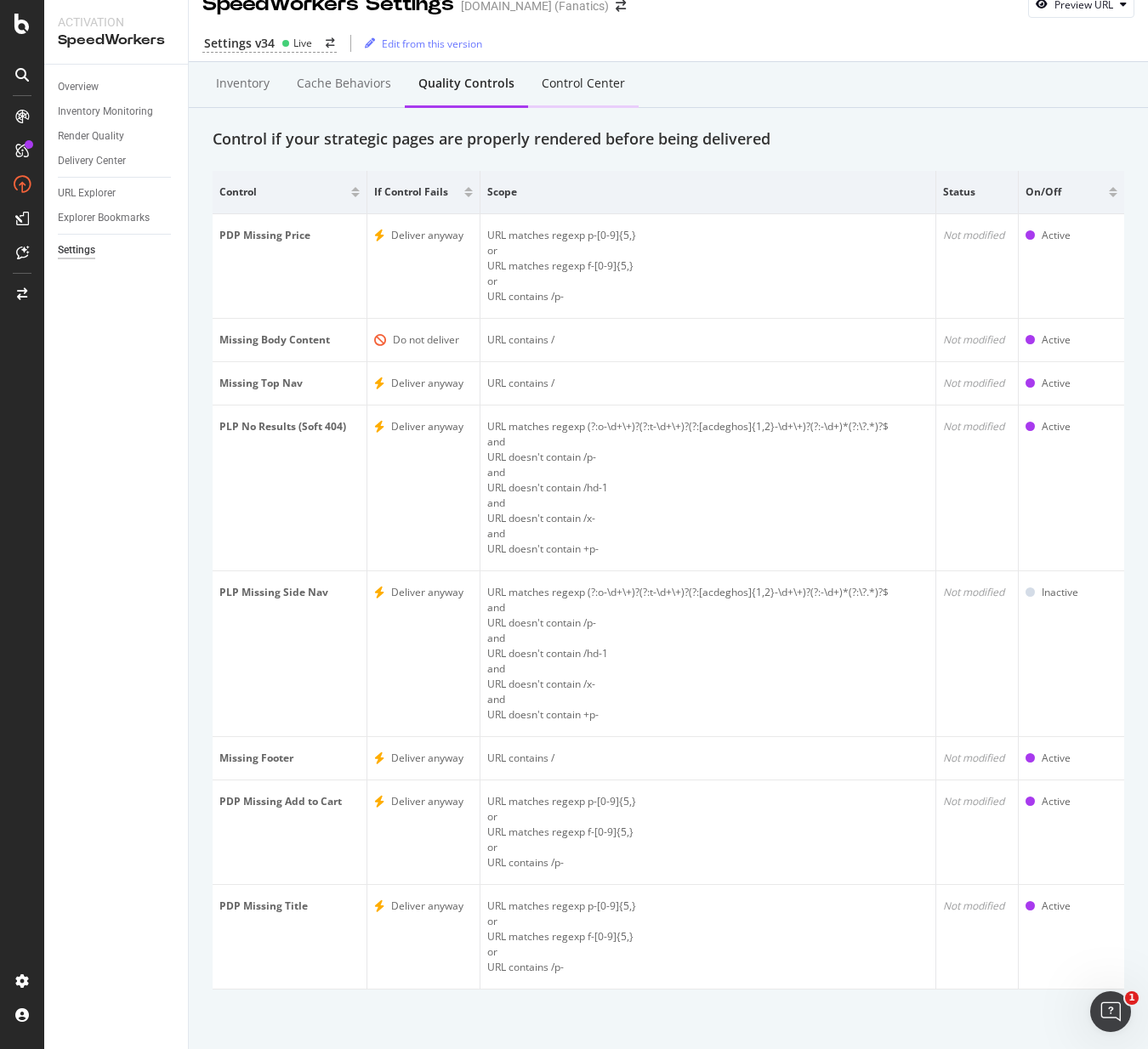
click at [573, 89] on div "Control Center" at bounding box center [583, 83] width 83 height 17
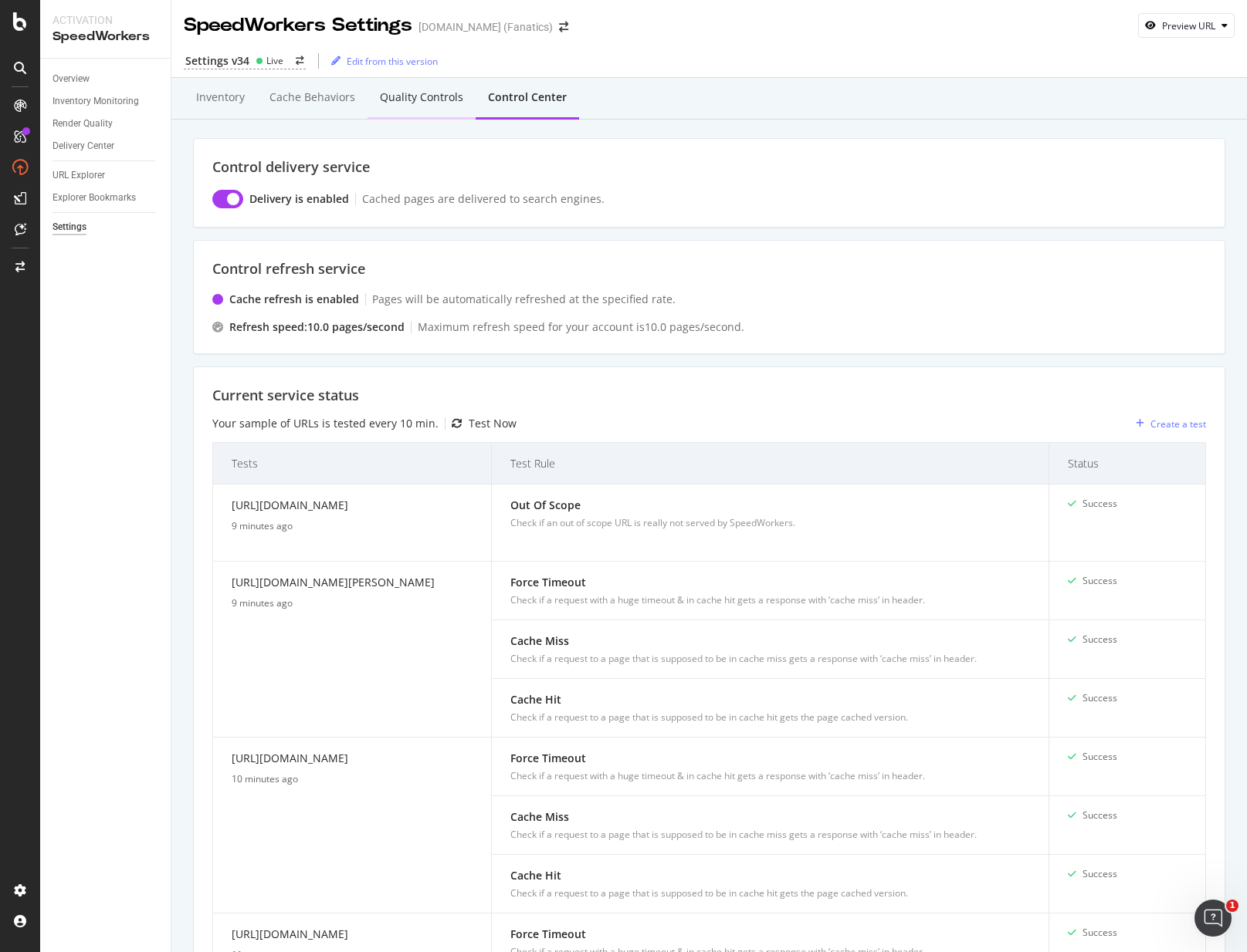
click at [425, 99] on div "Quality Controls" at bounding box center [421, 97] width 83 height 15
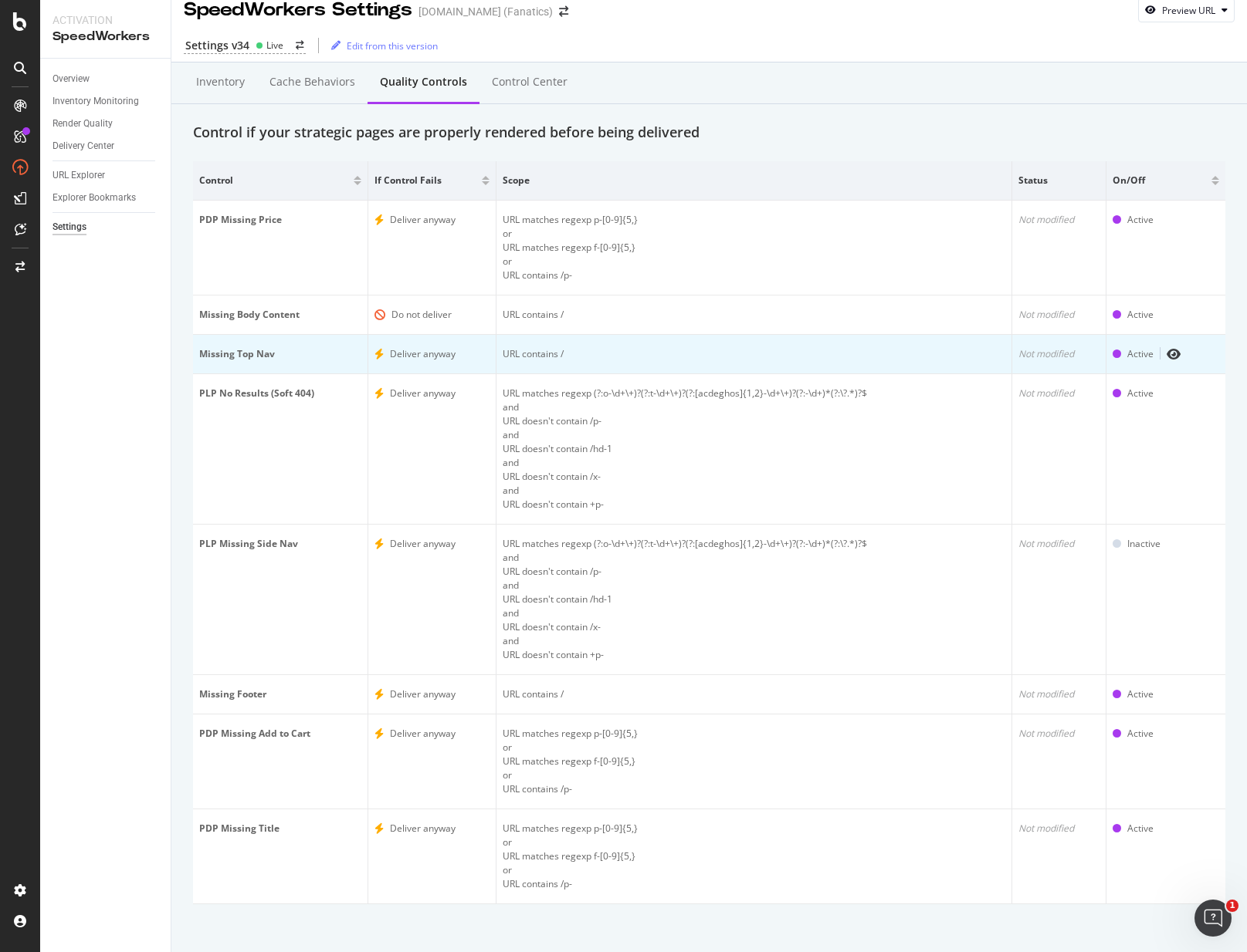
scroll to position [14, 0]
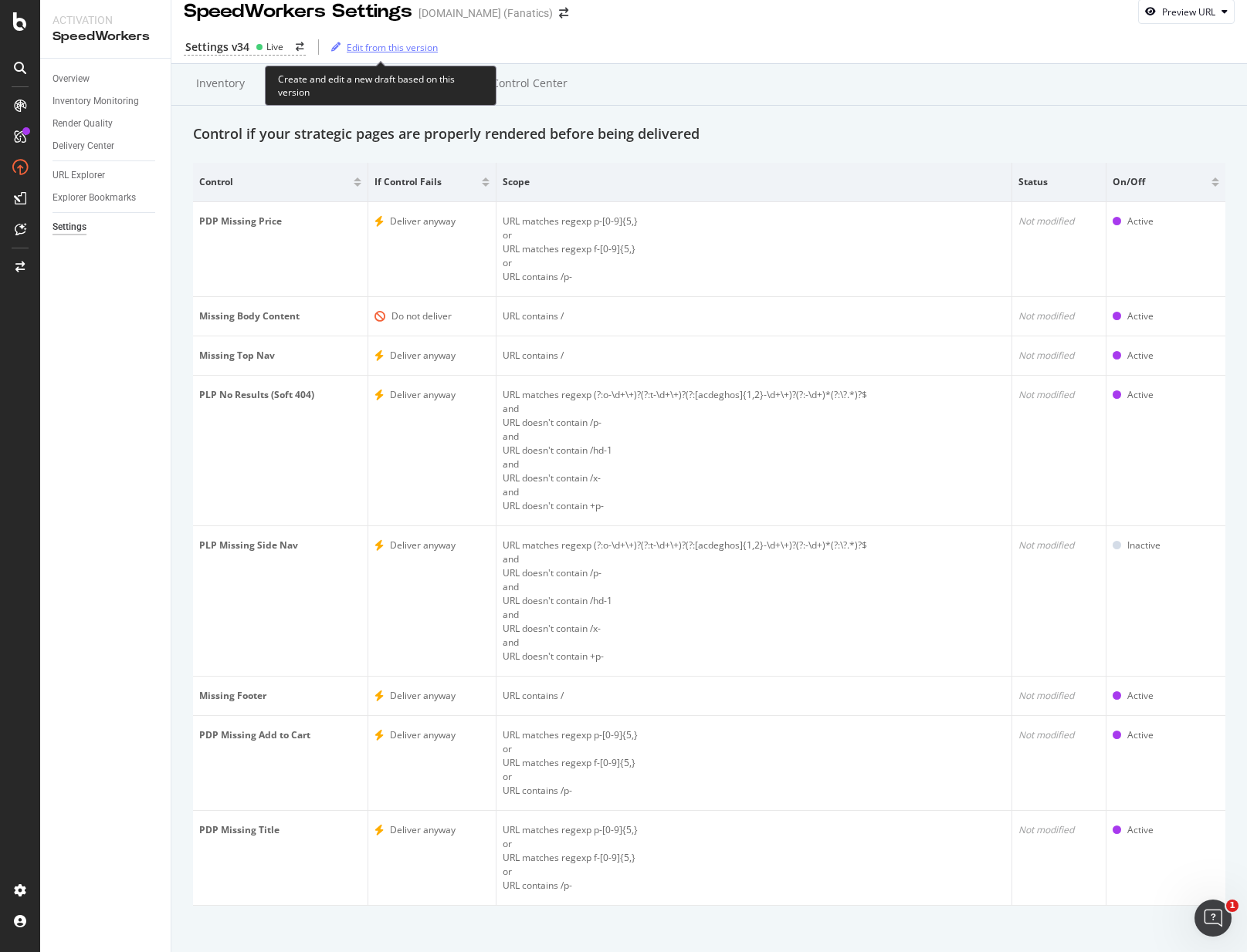
click at [337, 49] on icon "button" at bounding box center [335, 47] width 9 height 9
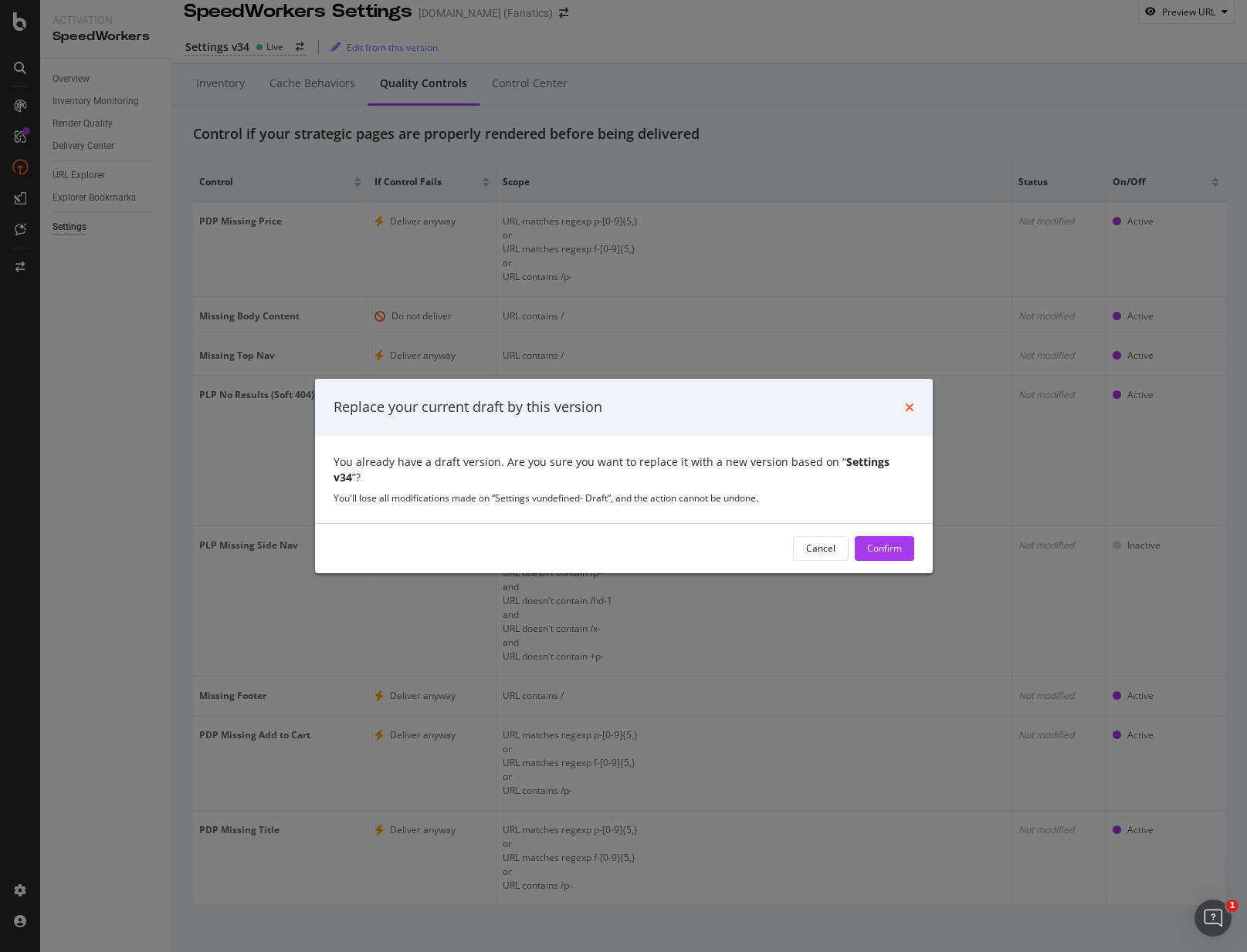
click at [913, 414] on icon "times" at bounding box center [909, 408] width 9 height 13
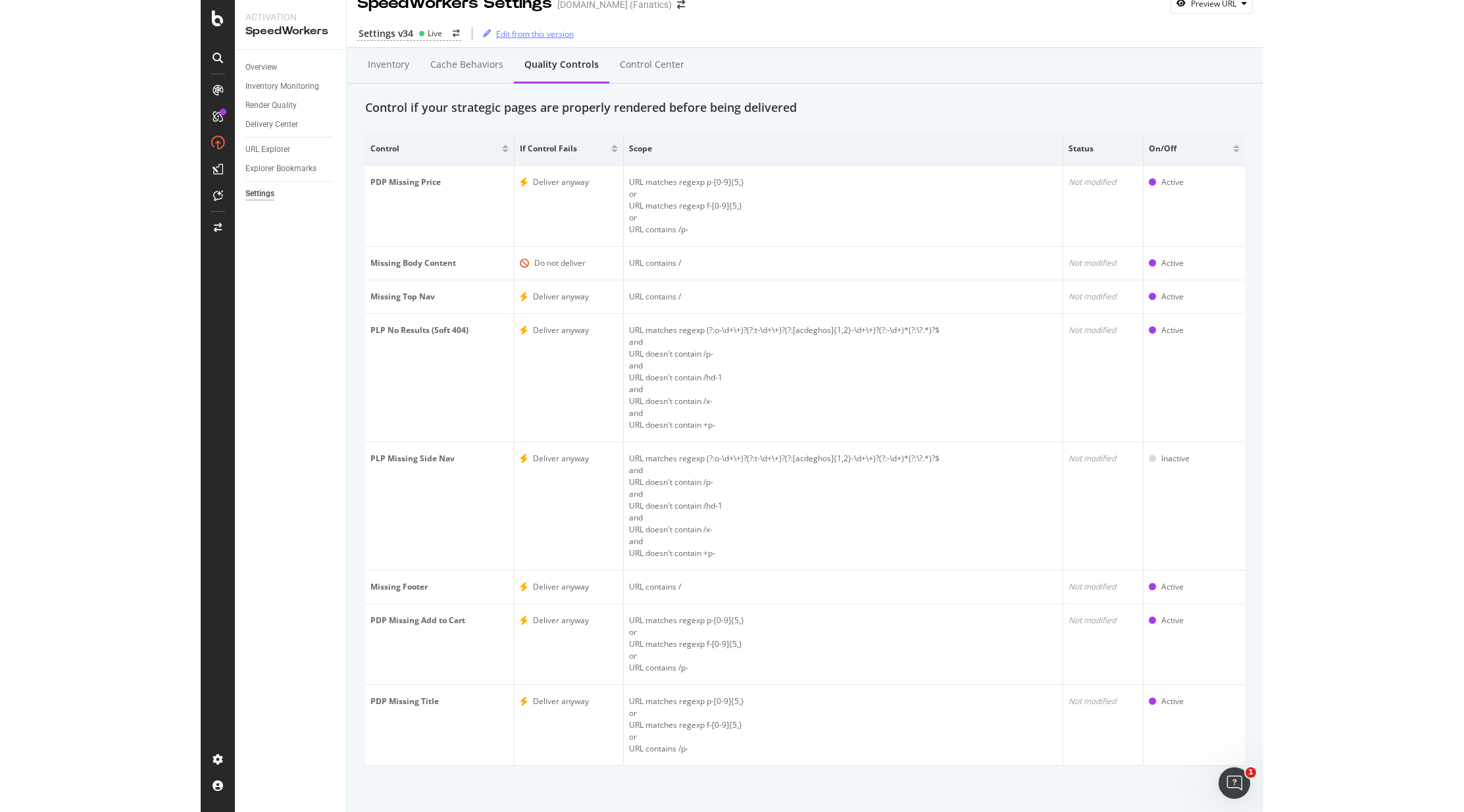
scroll to position [0, 0]
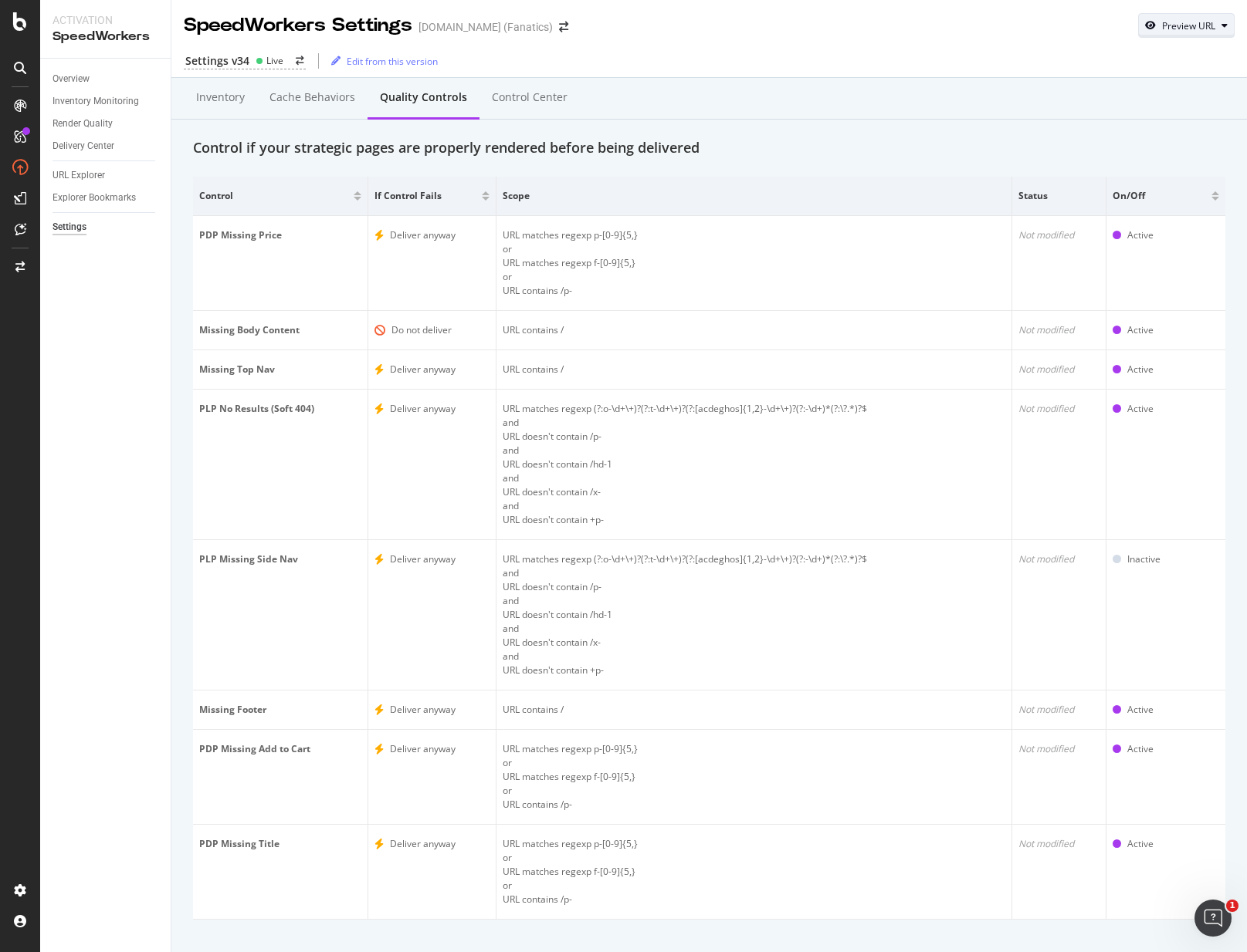
click at [1190, 21] on div "Preview URL" at bounding box center [1188, 25] width 53 height 13
click at [959, 24] on div "SpeedWorkers Settings MLBShop.com (Fanatics) Preview URL Preview the page that …" at bounding box center [709, 19] width 1076 height 39
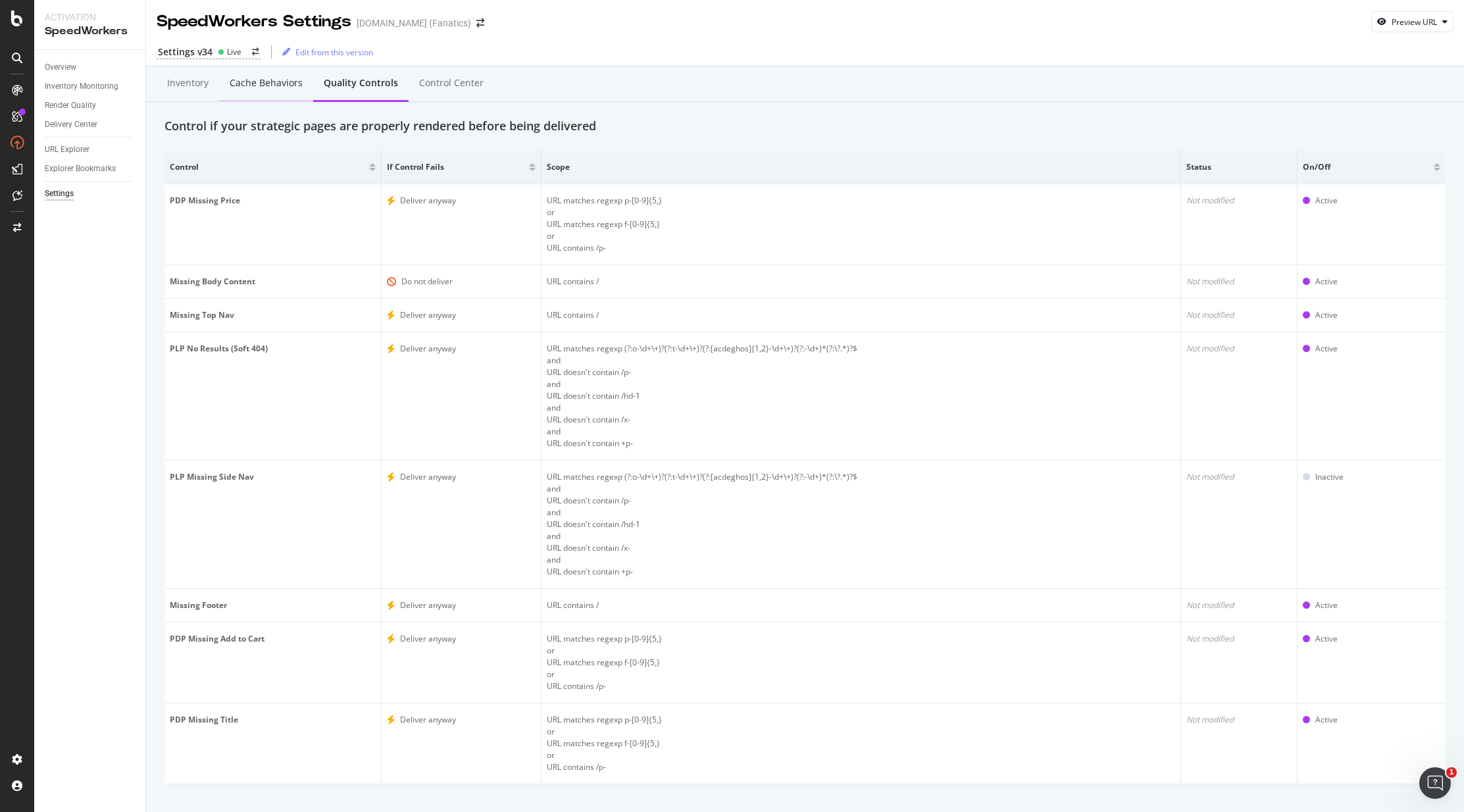
click at [280, 87] on div "Cache behaviors" at bounding box center [266, 83] width 73 height 13
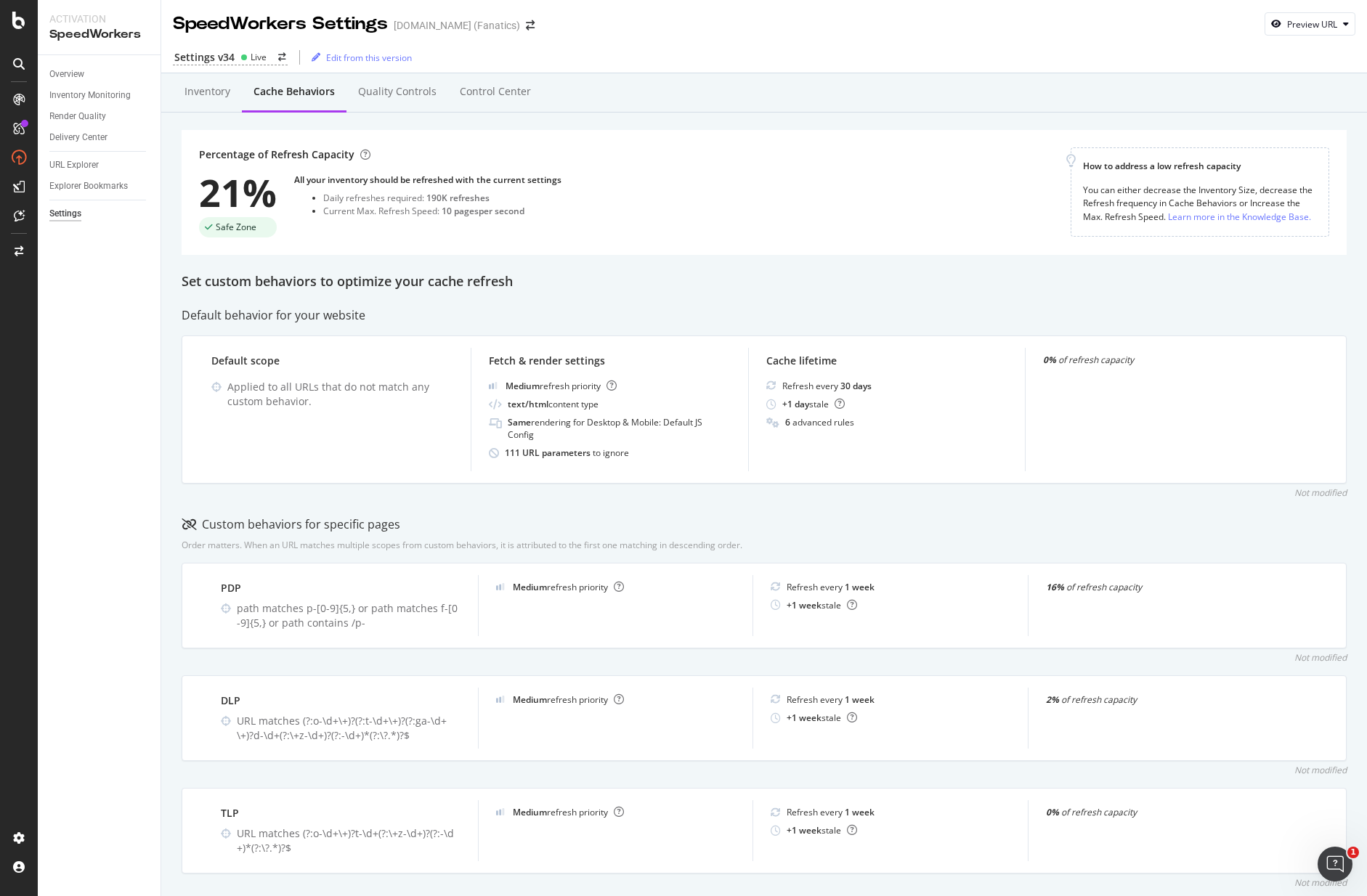
scroll to position [3, 0]
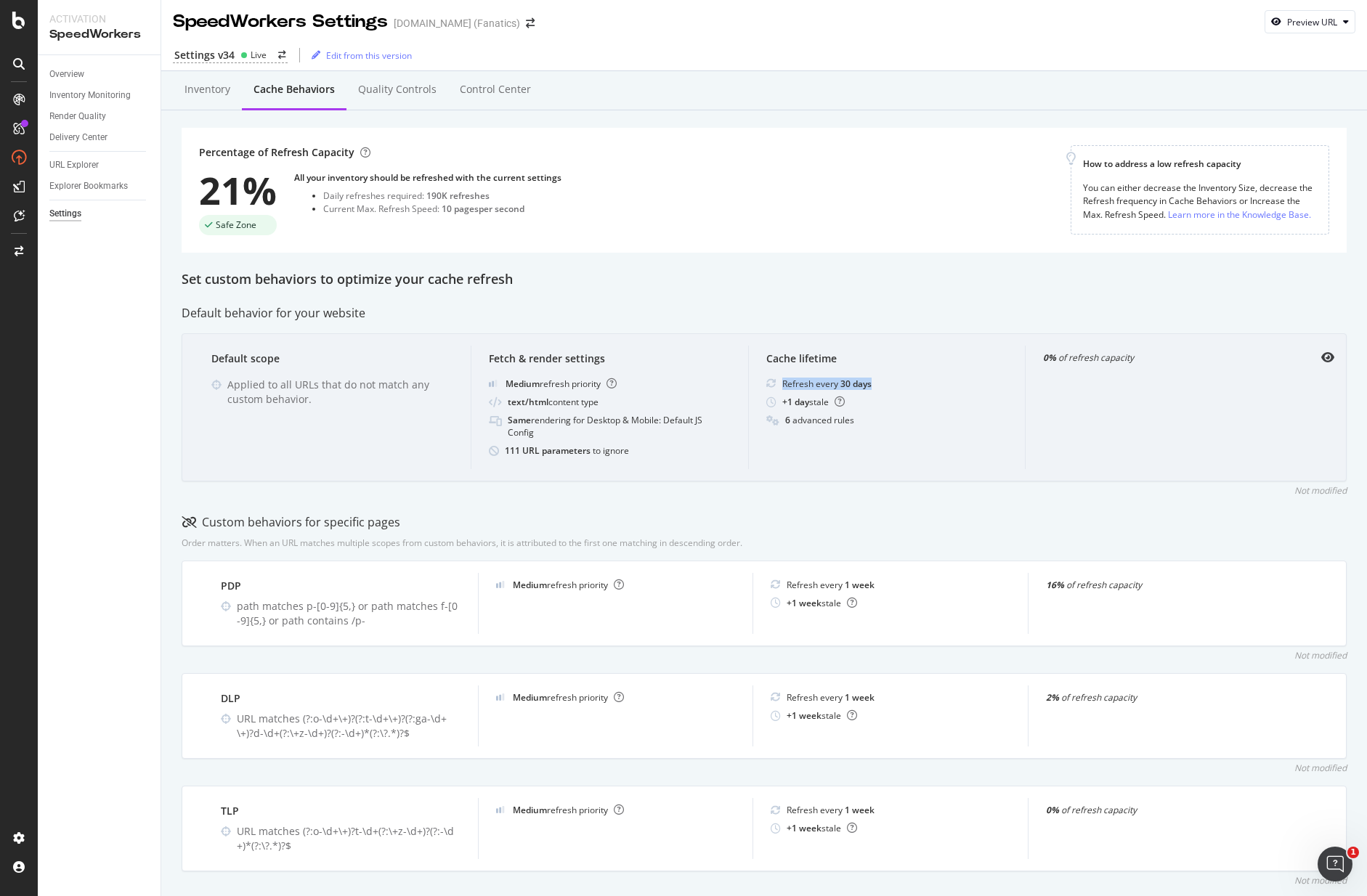
drag, startPoint x: 890, startPoint y: 384, endPoint x: 783, endPoint y: 386, distance: 107.0
click at [783, 386] on div "Refresh every 30 days" at bounding box center [888, 384] width 242 height 12
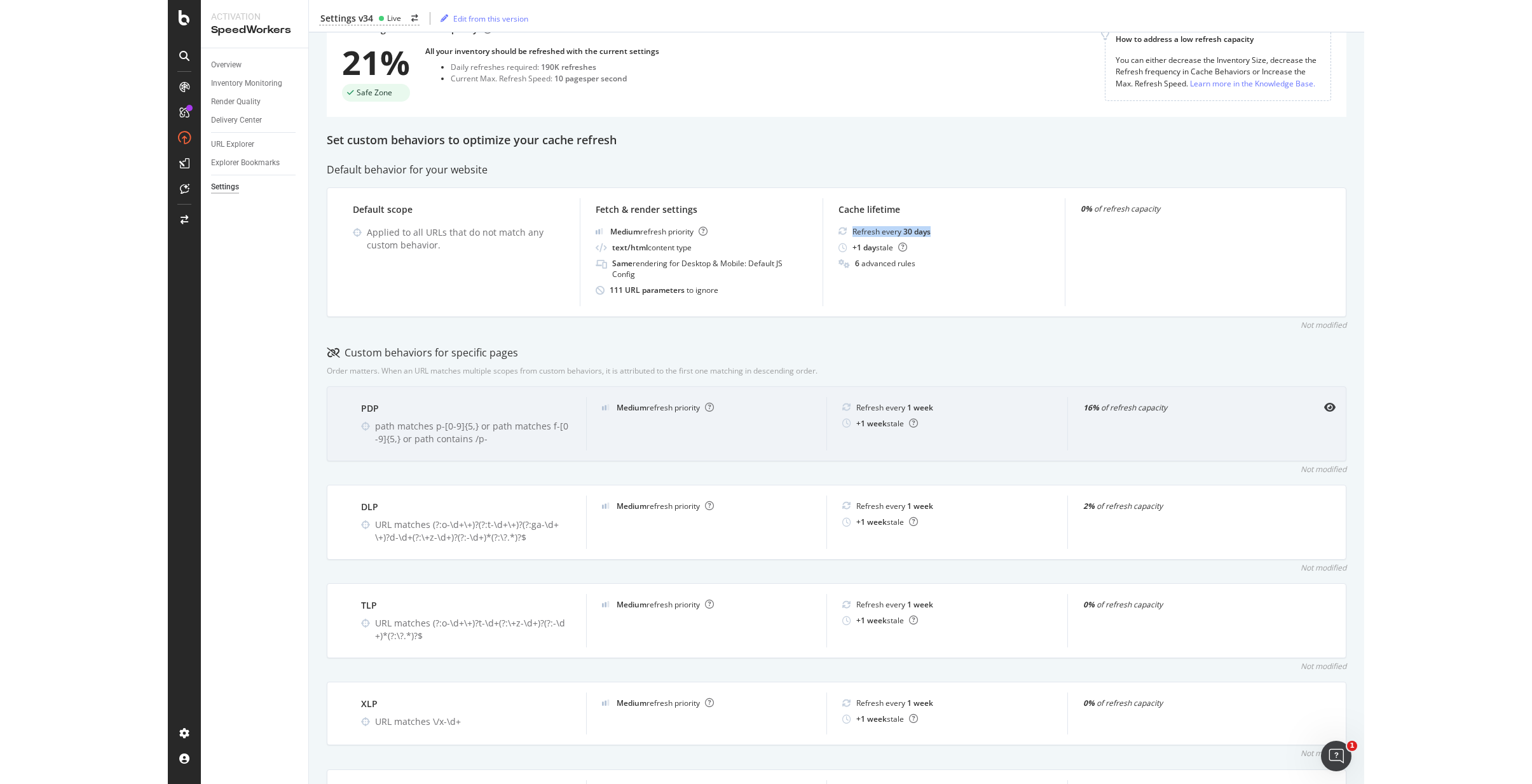
scroll to position [0, 0]
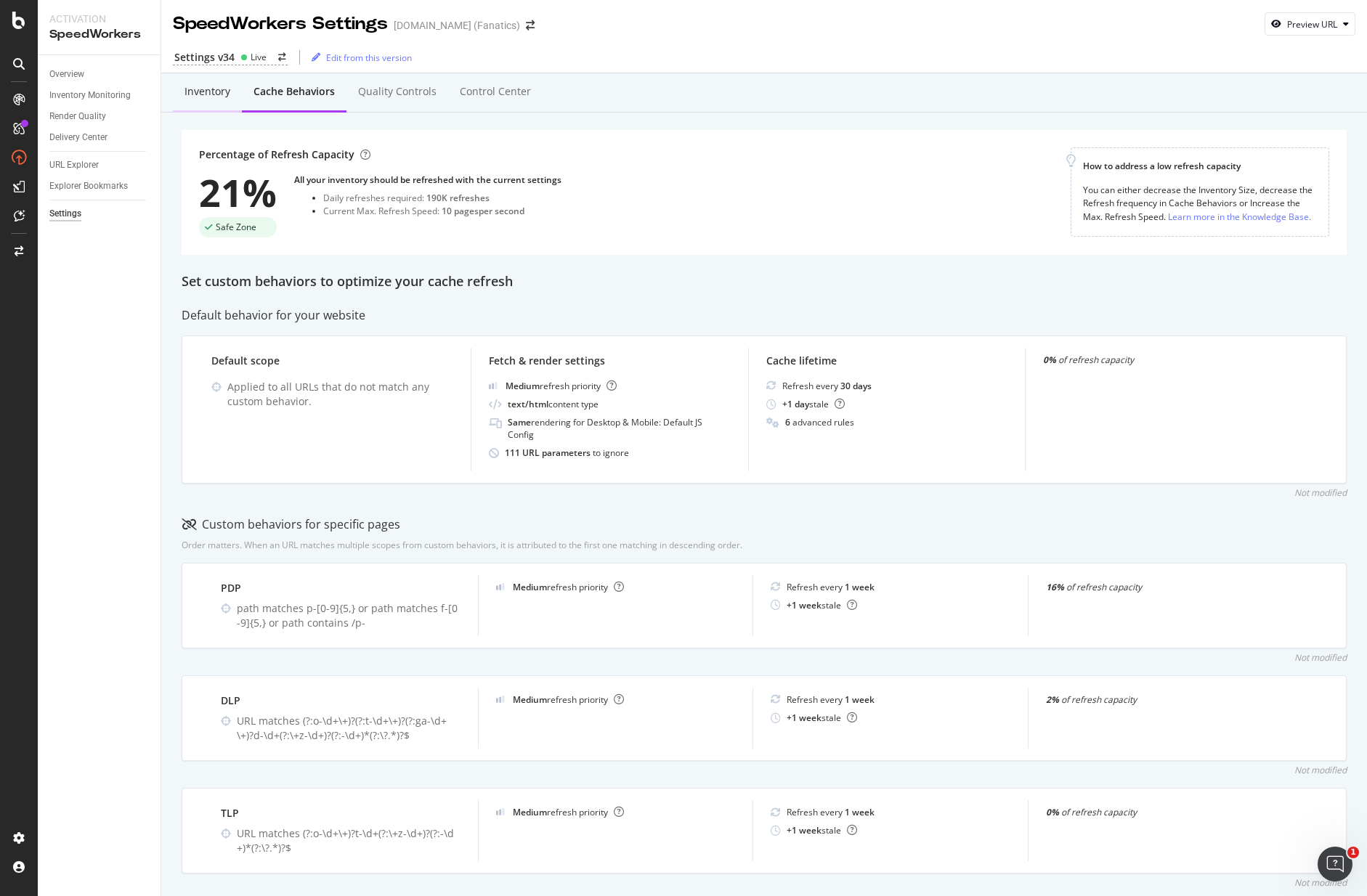
click at [207, 94] on div "Inventory" at bounding box center [207, 91] width 46 height 14
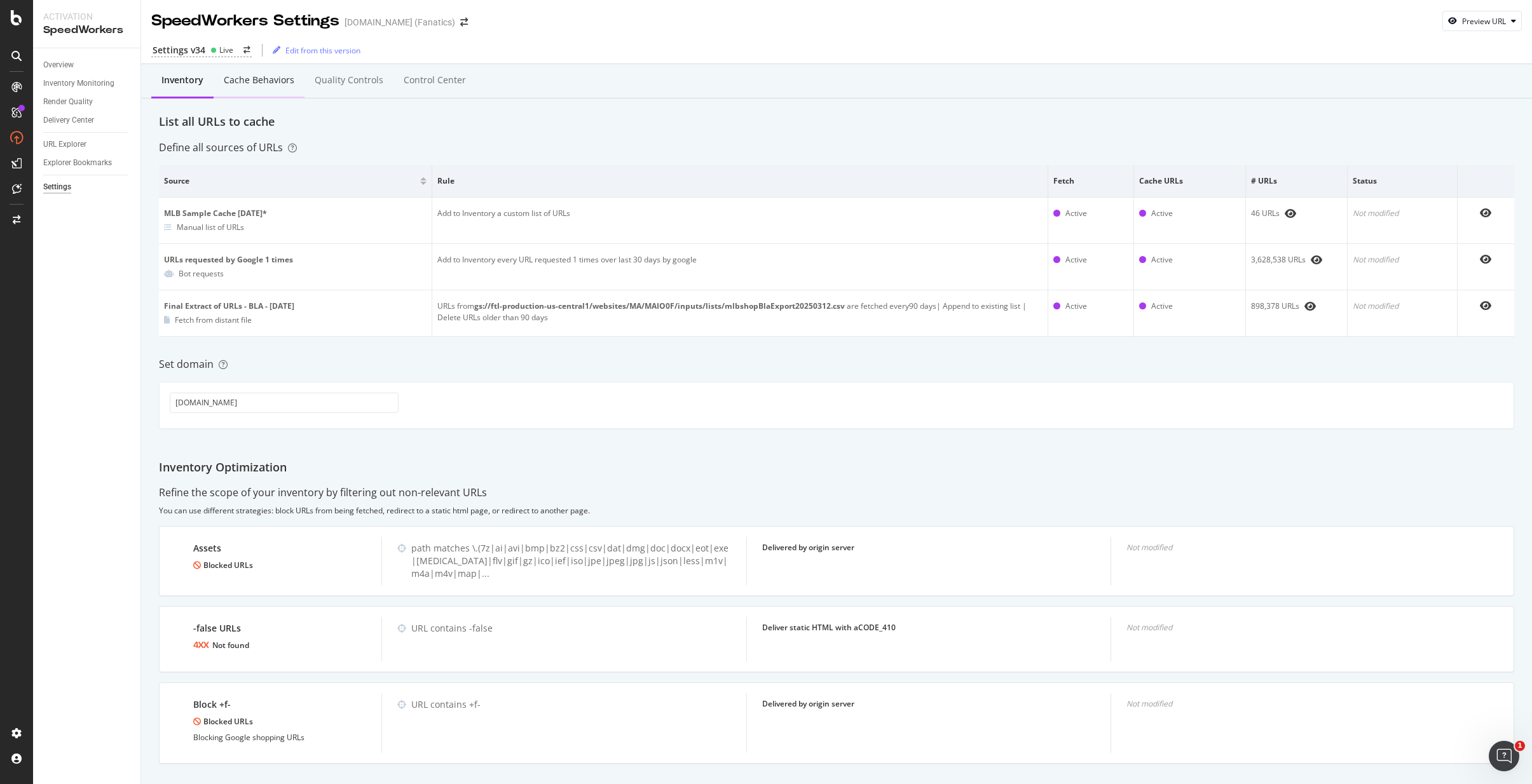
click at [276, 80] on div "Cache behaviors" at bounding box center [259, 80] width 71 height 13
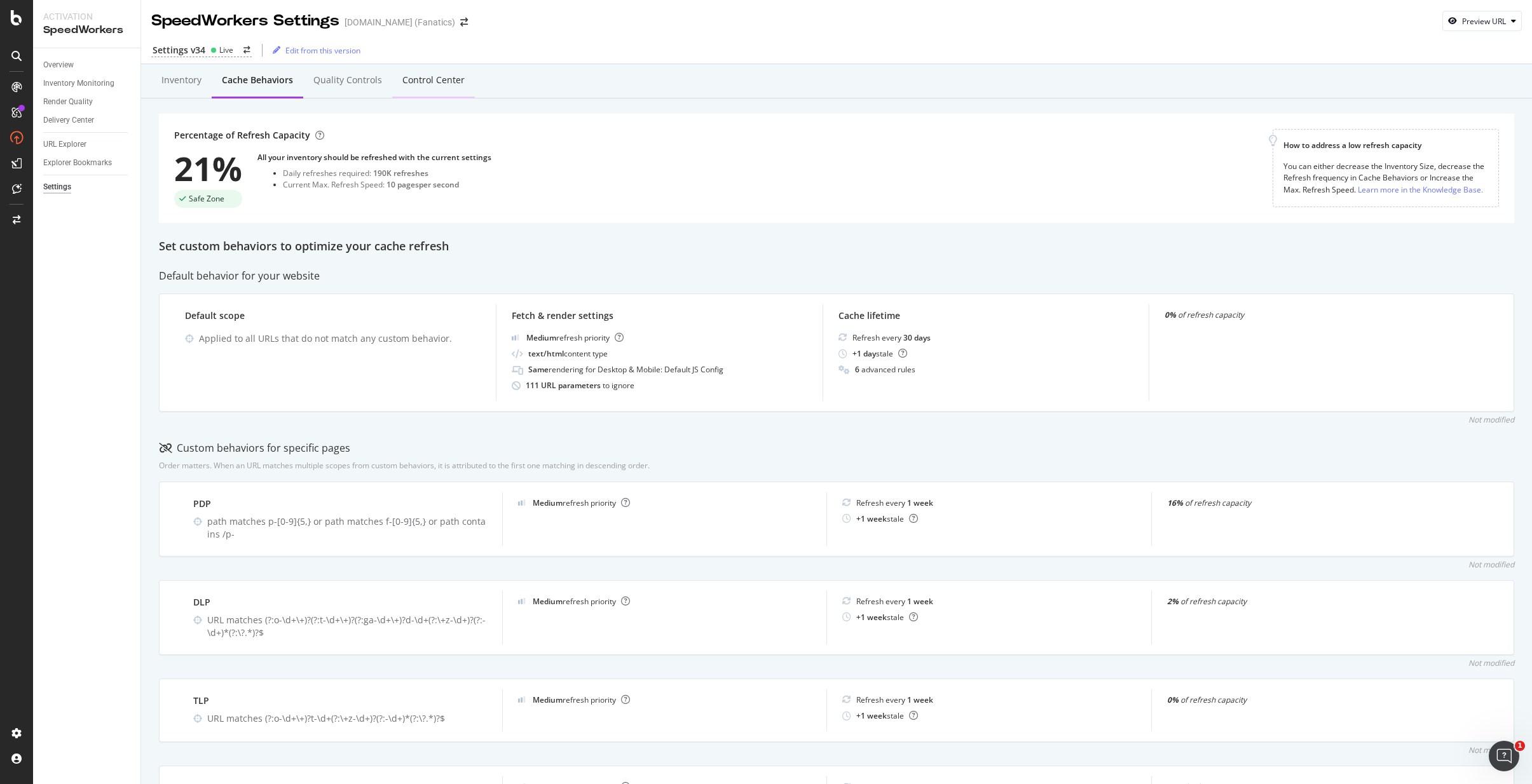
click at [426, 78] on div "Control Center" at bounding box center [433, 80] width 62 height 13
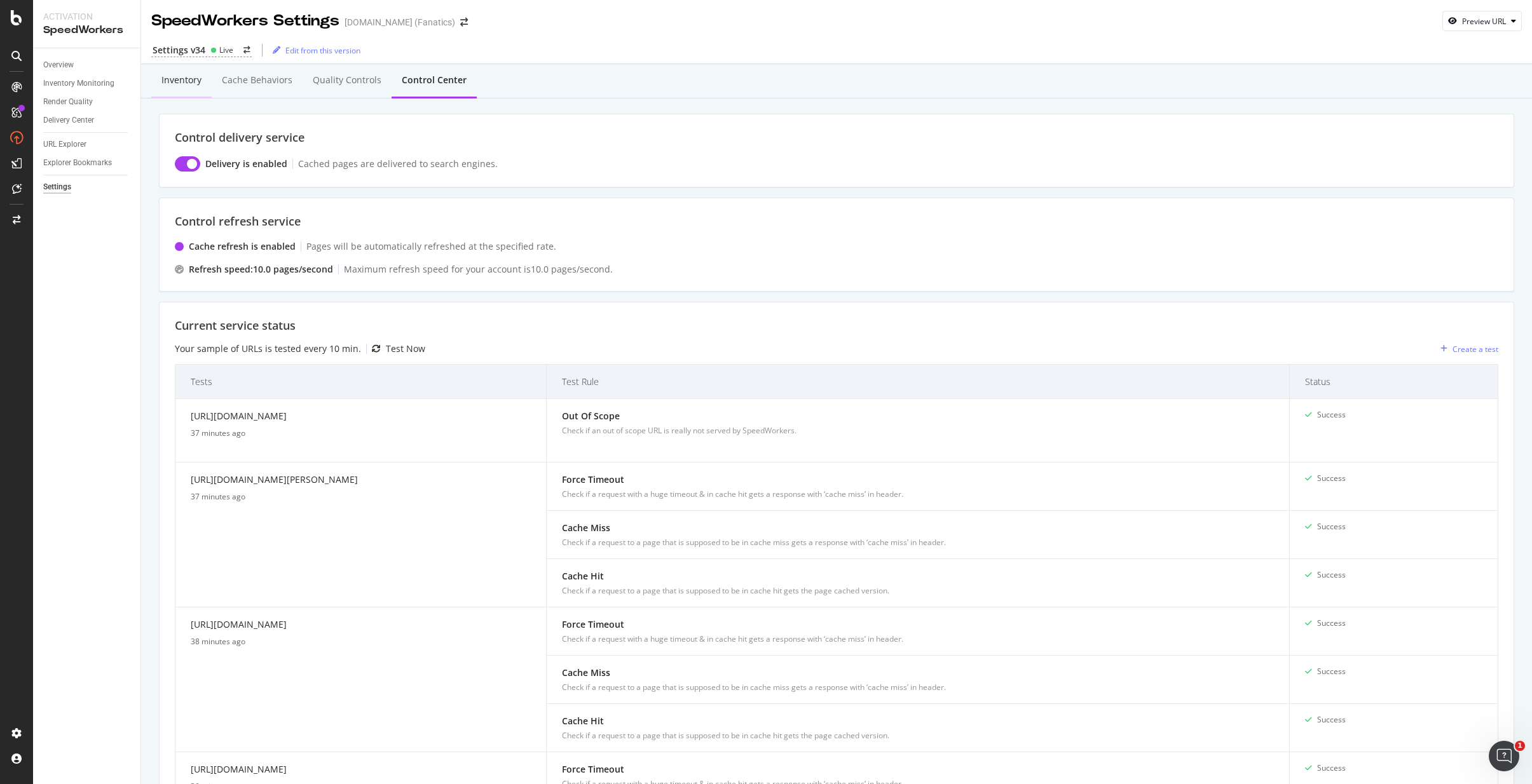
click at [181, 74] on div "Inventory" at bounding box center [181, 80] width 40 height 13
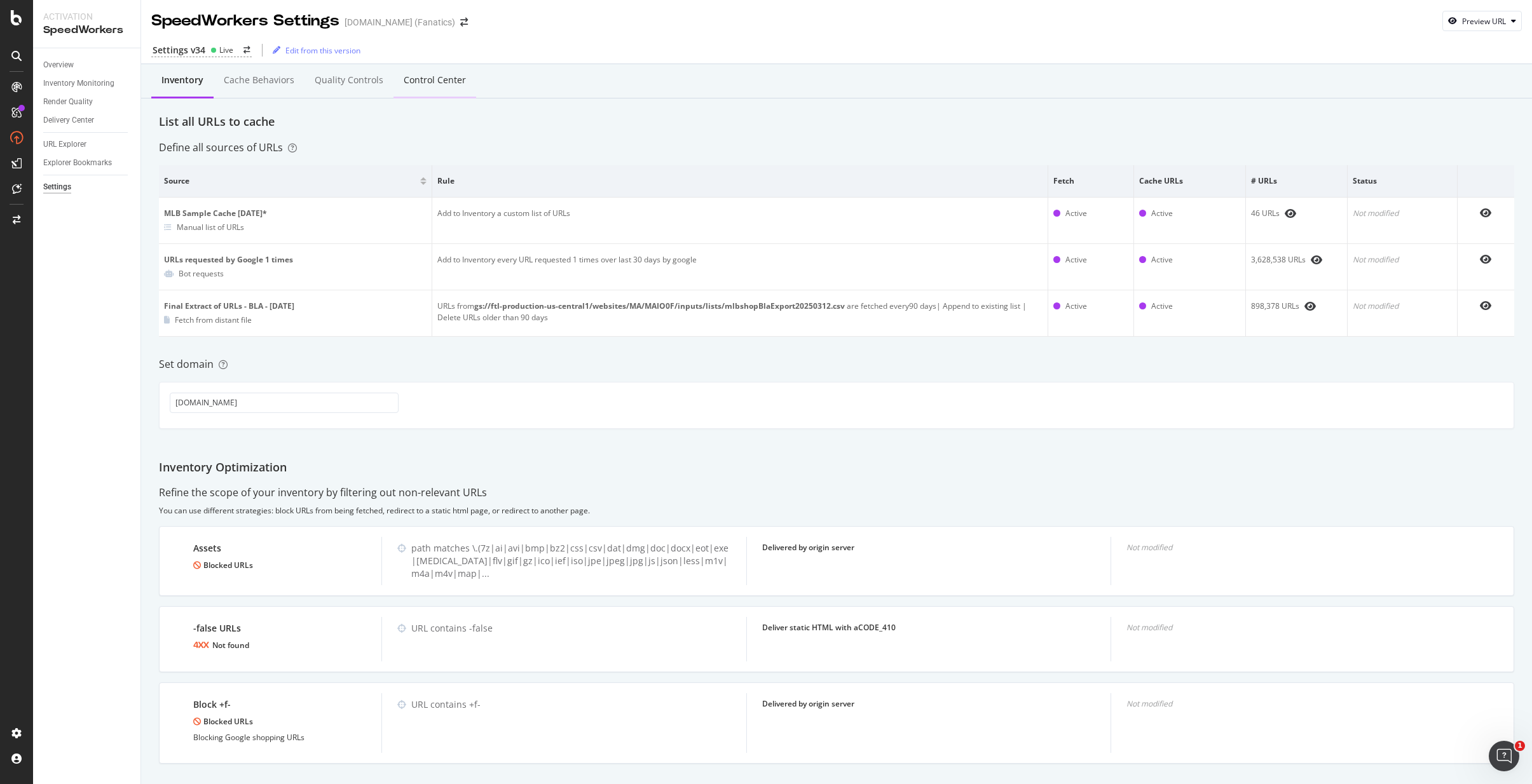
click at [410, 81] on div "Control Center" at bounding box center [434, 80] width 62 height 13
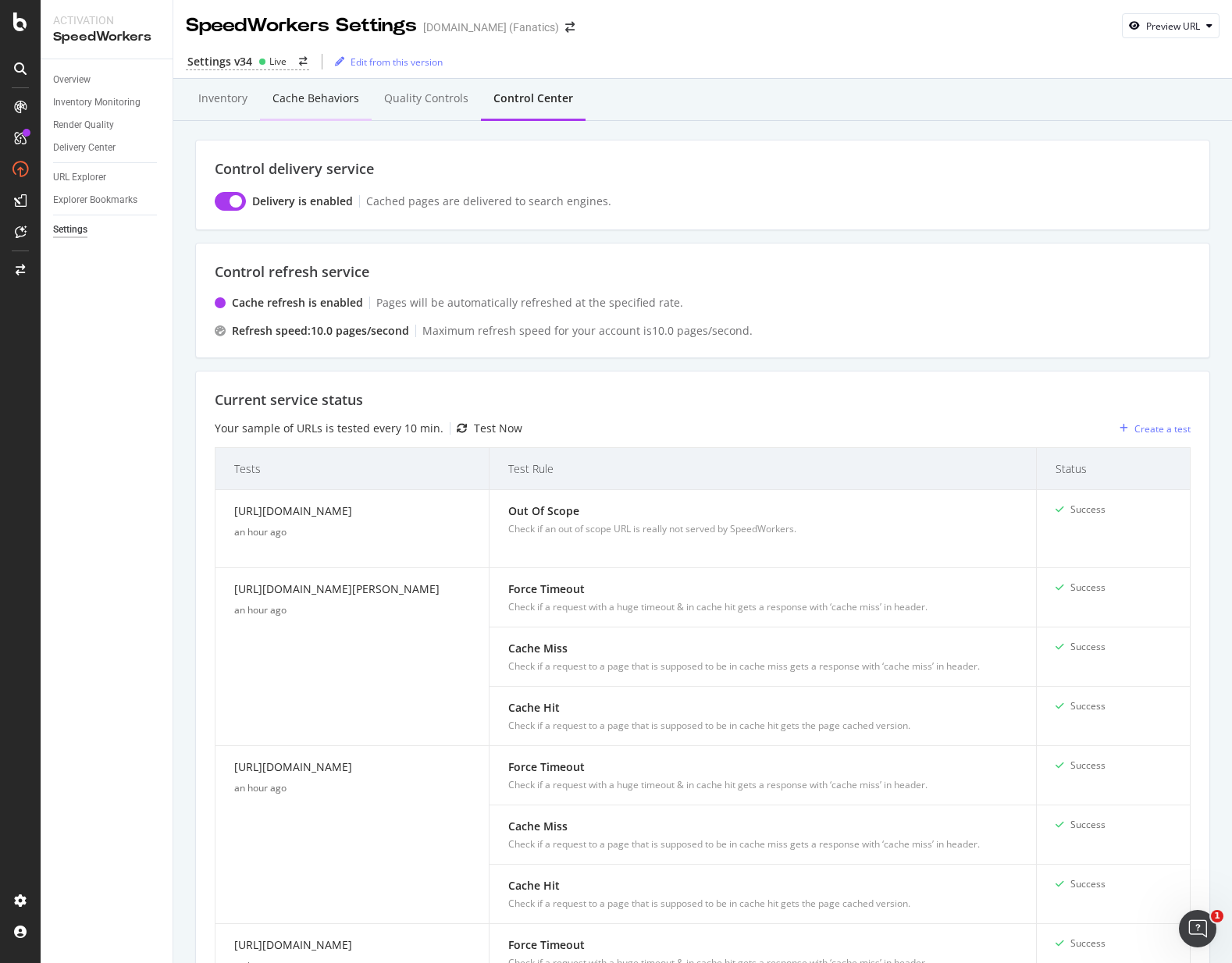
click at [292, 99] on div "Cache behaviors" at bounding box center [315, 98] width 87 height 16
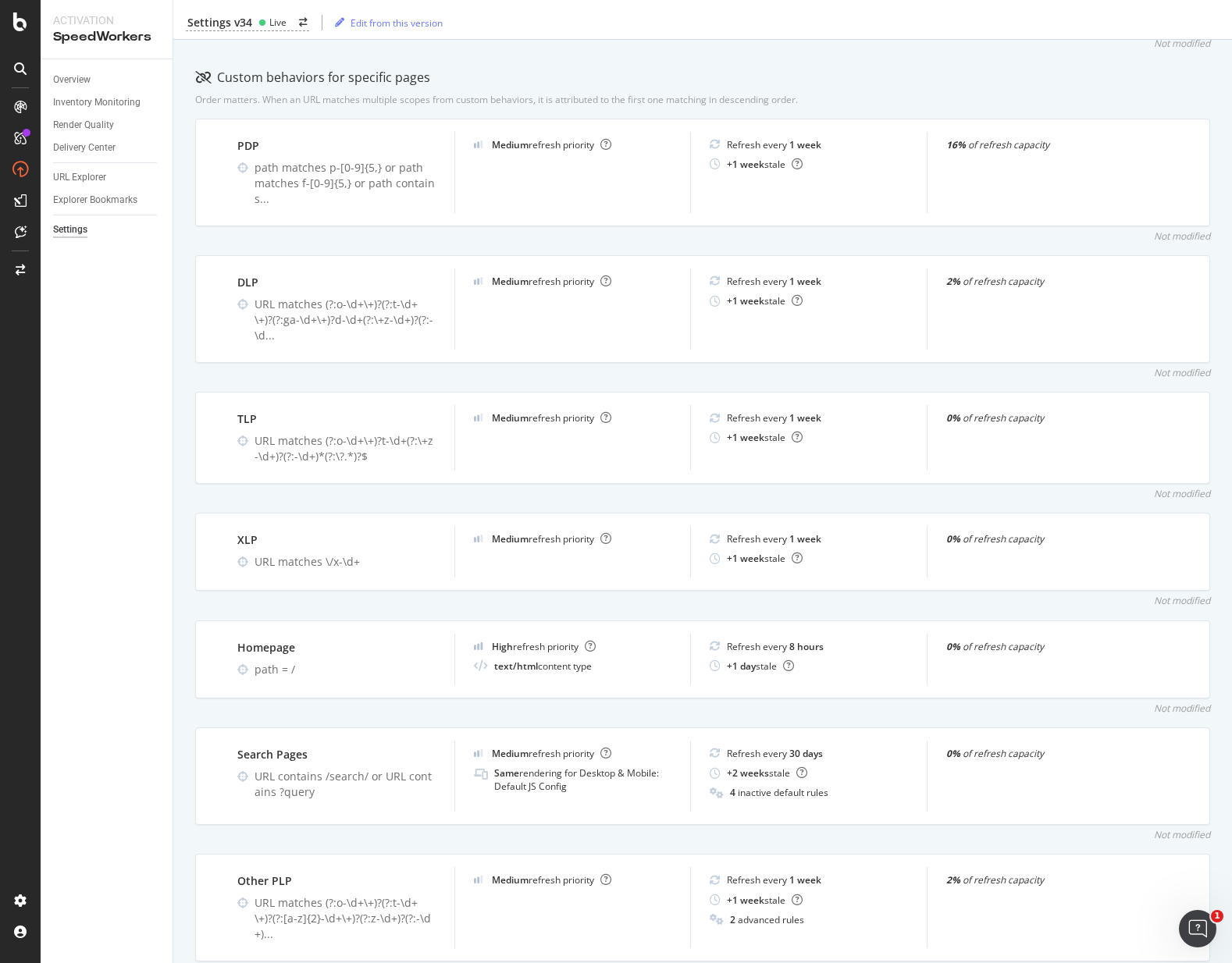
scroll to position [515, 0]
